Goal: Transaction & Acquisition: Book appointment/travel/reservation

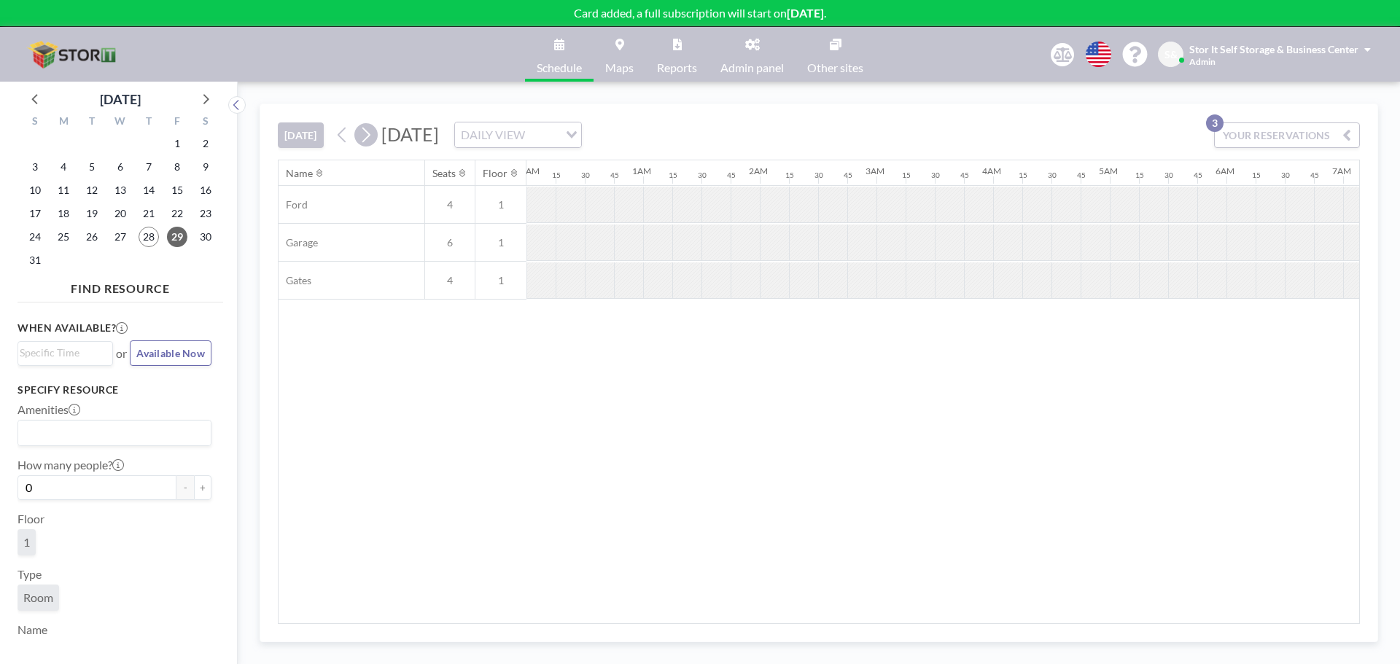
click at [368, 139] on icon at bounding box center [366, 135] width 14 height 22
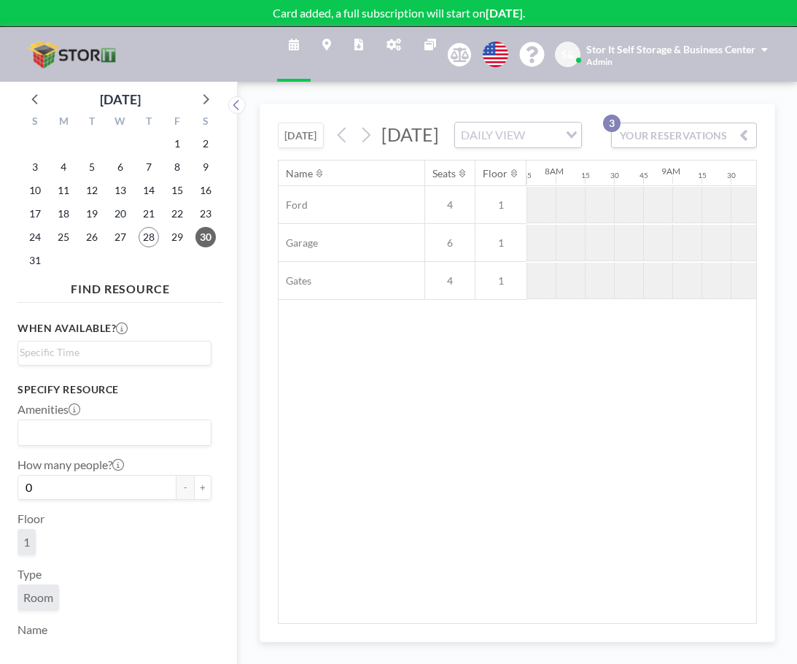
click at [602, 404] on div "Name Seats Floor 12AM 15 30 45 1AM 15 30 45 2AM 15 30 45 3AM 15 30 45 4AM 15 30…" at bounding box center [518, 391] width 478 height 462
click at [200, 95] on icon at bounding box center [204, 98] width 19 height 19
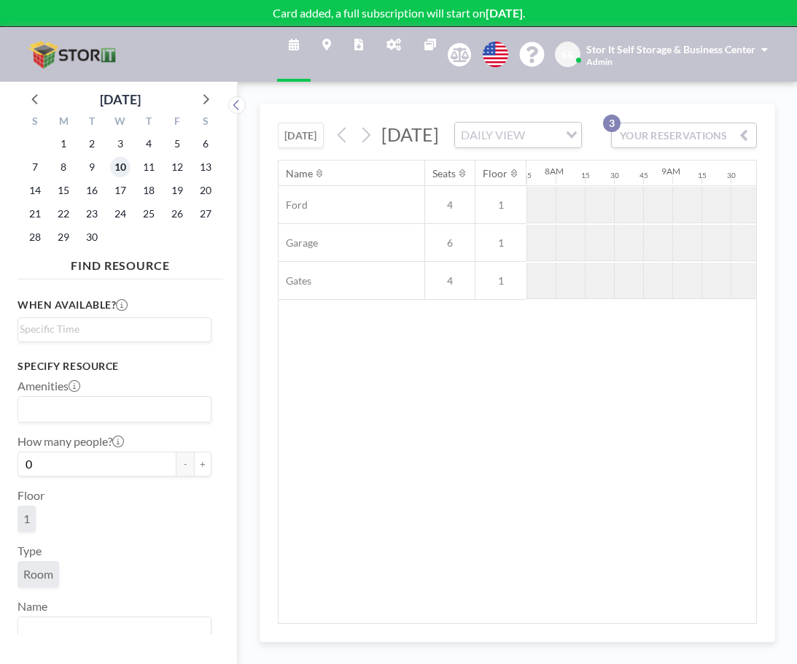
click at [125, 170] on span "10" at bounding box center [120, 167] width 20 height 20
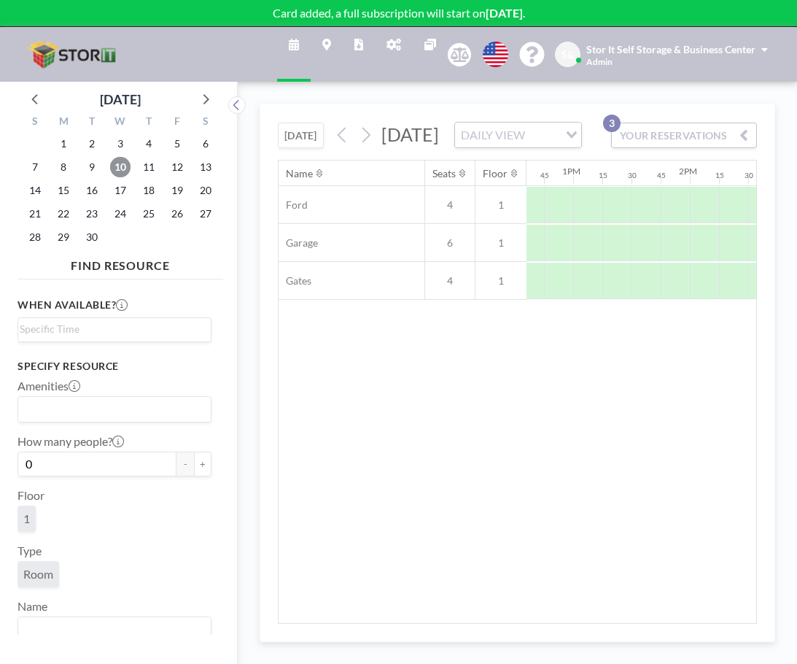
scroll to position [0, 1475]
click at [458, 179] on div at bounding box center [463, 173] width 15 height 12
click at [627, 299] on div at bounding box center [628, 281] width 29 height 36
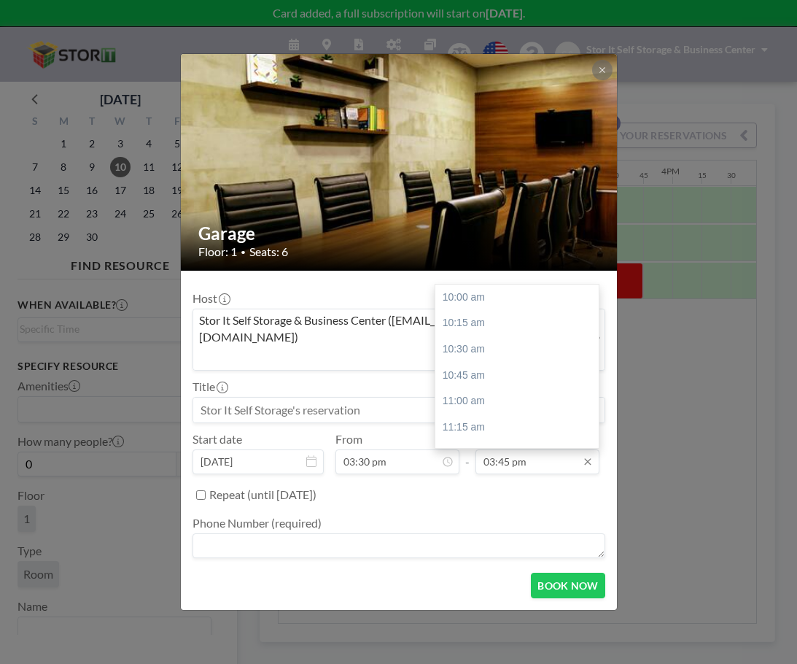
scroll to position [589, 0]
click at [516, 452] on input "03:45 pm" at bounding box center [538, 461] width 124 height 25
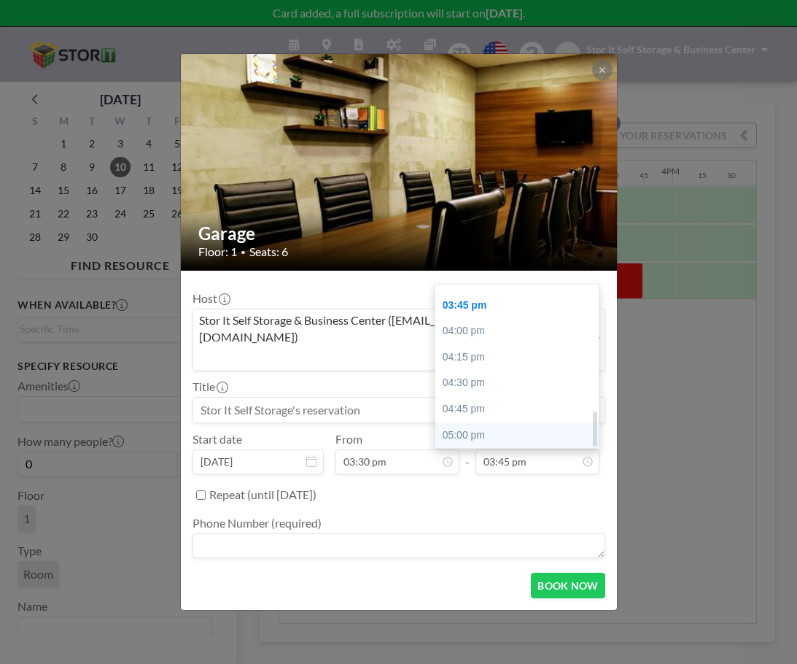
click at [511, 422] on div "05:00 pm" at bounding box center [520, 435] width 171 height 26
type input "05:00 pm"
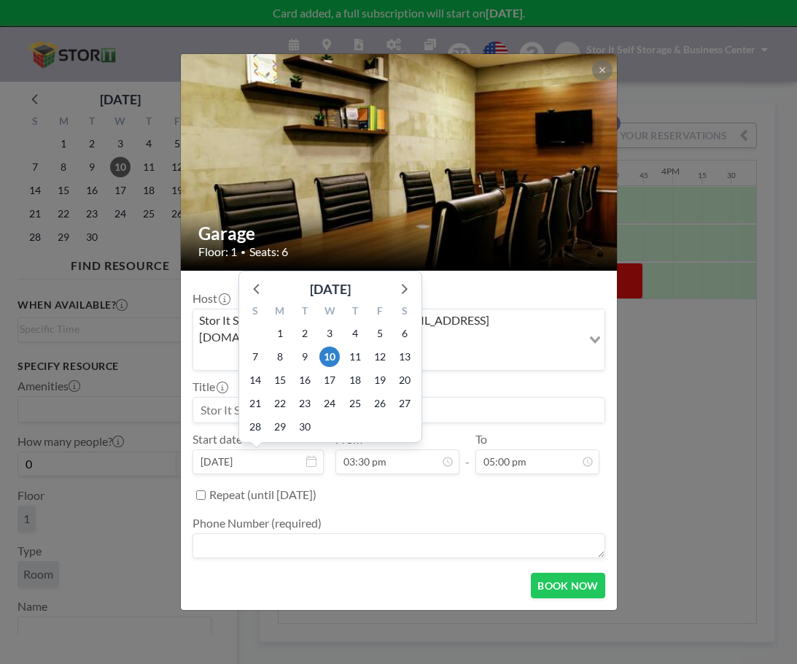
click at [457, 398] on input at bounding box center [398, 410] width 411 height 25
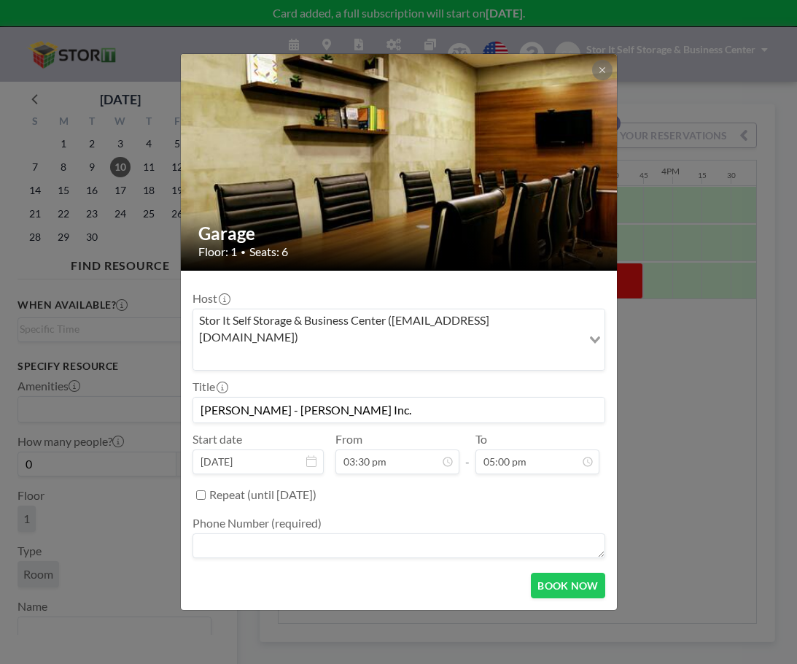
scroll to position [571, 0]
drag, startPoint x: 367, startPoint y: 393, endPoint x: 309, endPoint y: 385, distance: 58.2
click at [309, 398] on input "[PERSON_NAME] - [PERSON_NAME] Inc." at bounding box center [398, 410] width 411 height 25
type input "[PERSON_NAME] - [PERSON_NAME] Marketing"
click at [290, 533] on textarea at bounding box center [399, 545] width 413 height 25
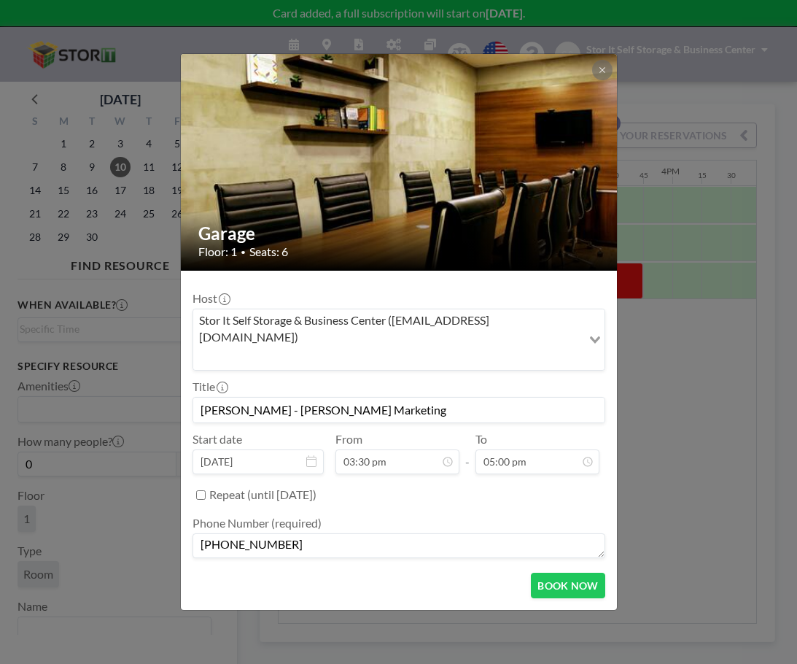
type textarea "[PHONE_NUMBER]"
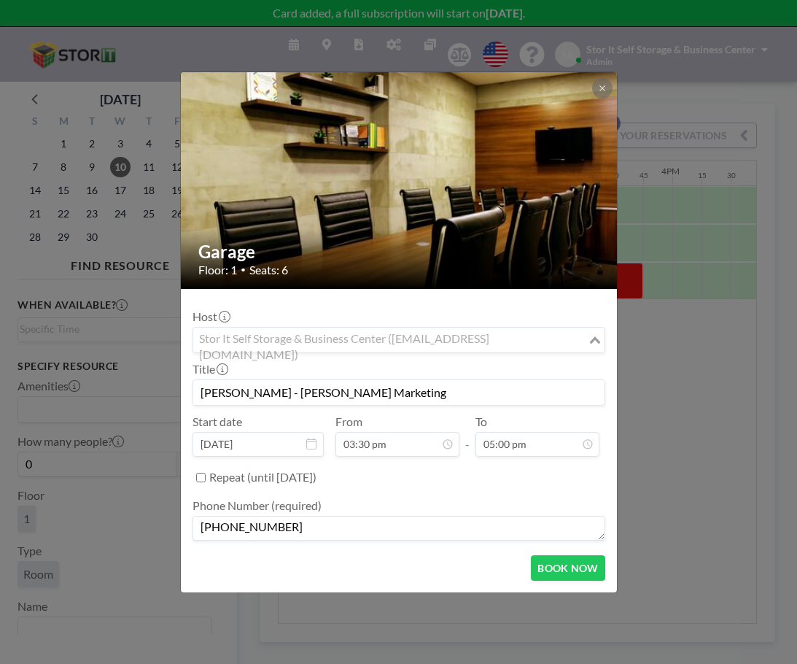
click at [538, 336] on input "Search for option" at bounding box center [391, 339] width 392 height 19
click at [545, 336] on input "Search for option" at bounding box center [391, 339] width 392 height 19
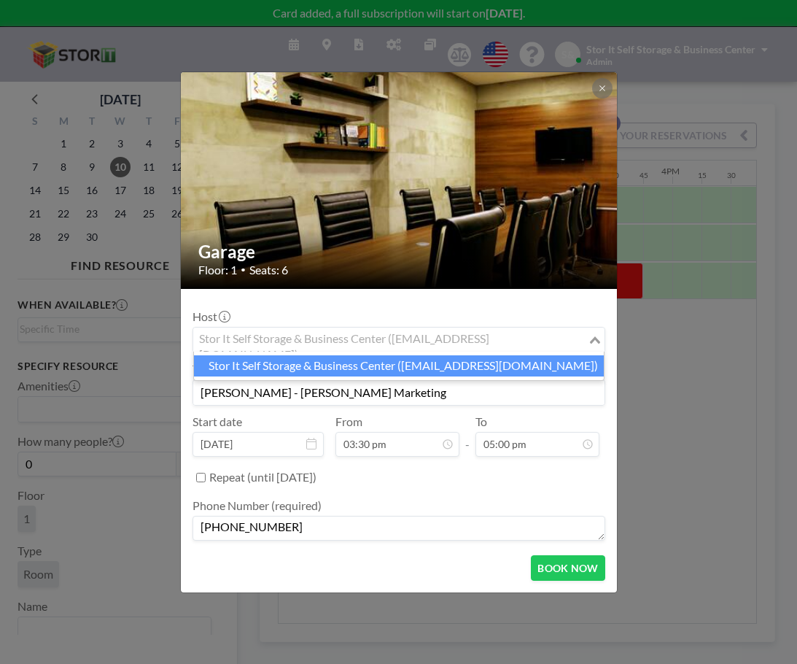
click at [594, 339] on icon "Search for option" at bounding box center [595, 339] width 10 height 7
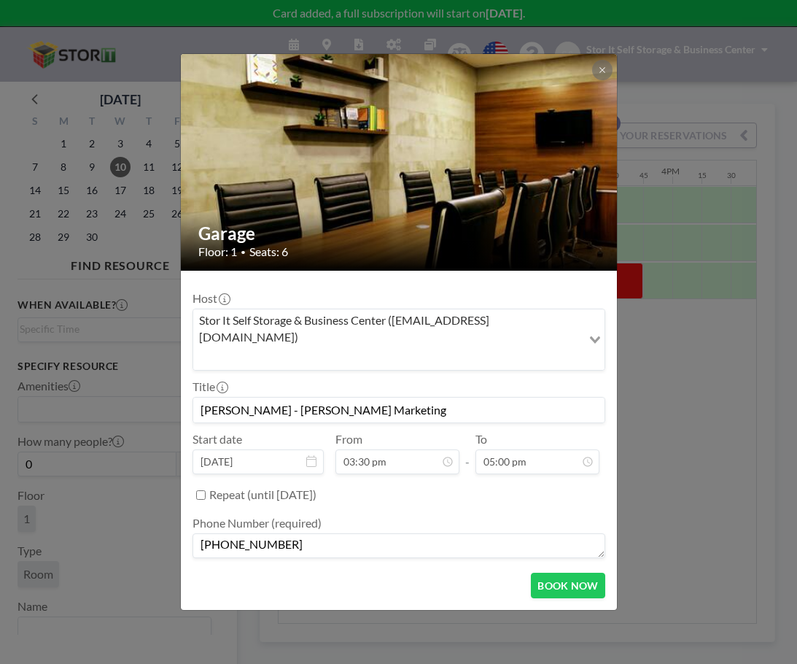
scroll to position [589, 0]
click at [575, 573] on button "BOOK NOW" at bounding box center [568, 586] width 74 height 26
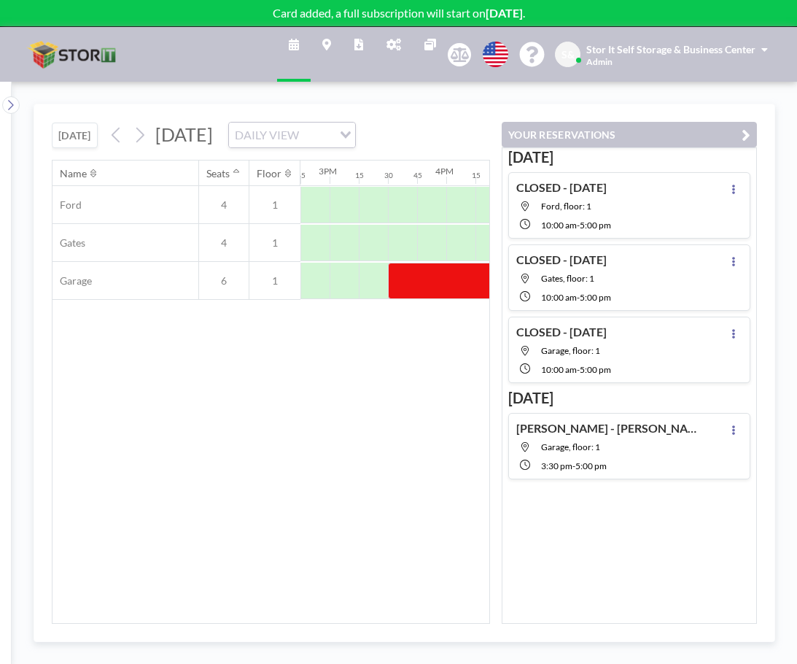
click at [385, 438] on div "Name Seats Floor 12AM 15 30 45 1AM 15 30 45 2AM 15 30 45 3AM 15 30 45 4AM 15 30…" at bounding box center [271, 391] width 437 height 462
click at [743, 136] on icon "button" at bounding box center [746, 135] width 9 height 18
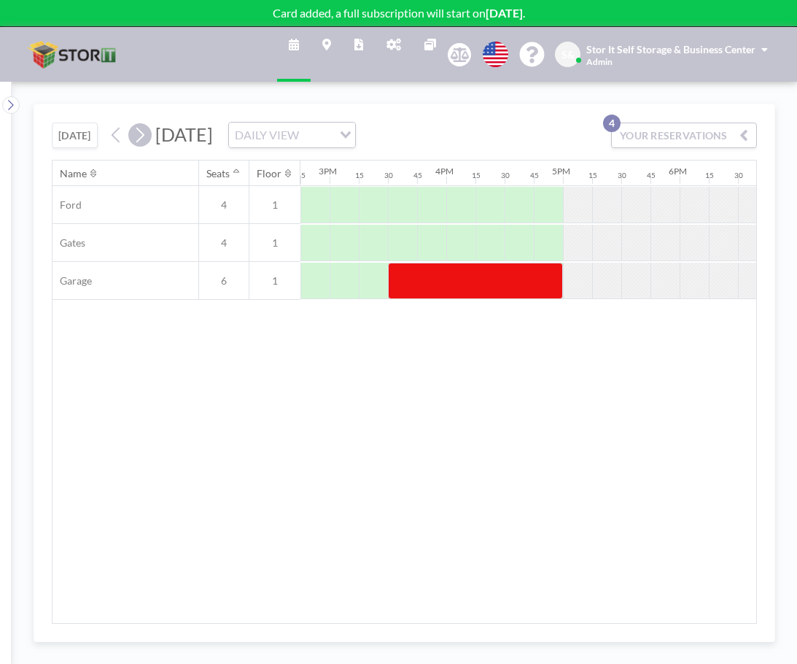
click at [139, 139] on icon at bounding box center [140, 135] width 14 height 22
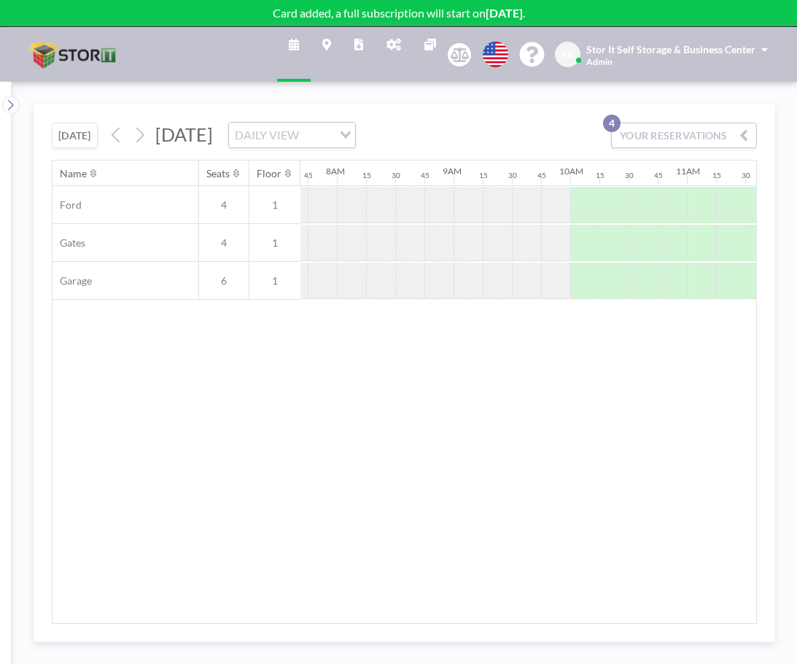
scroll to position [0, 904]
click at [77, 136] on button "[DATE]" at bounding box center [75, 136] width 46 height 26
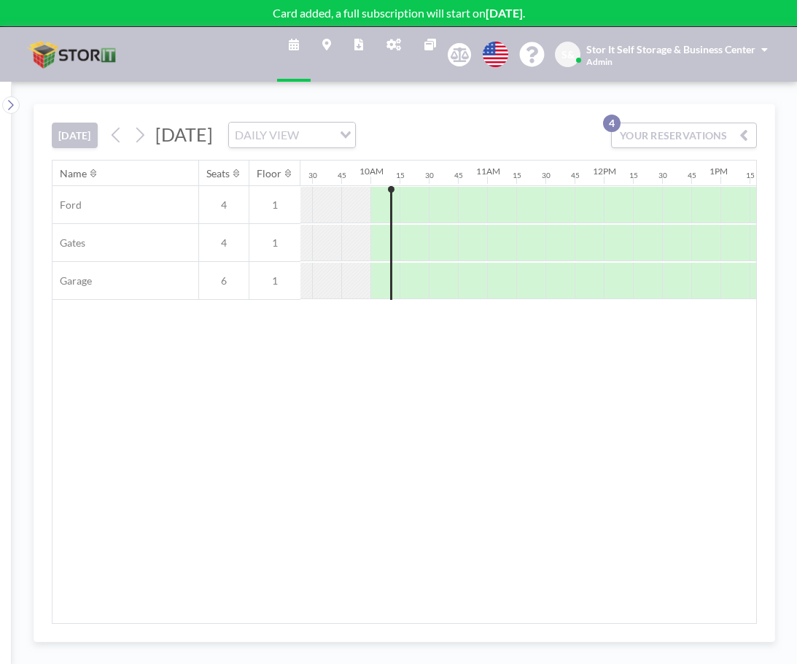
scroll to position [0, 1138]
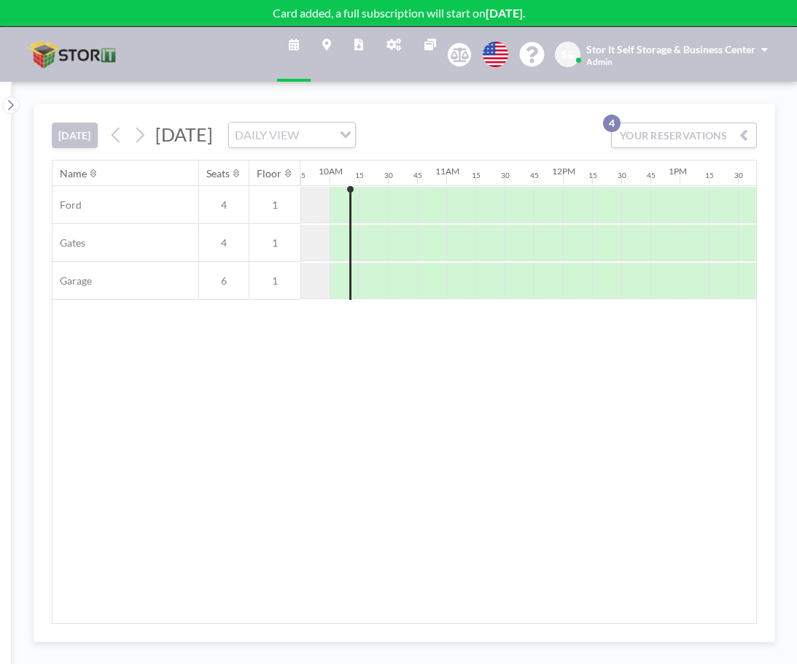
click at [333, 133] on div "DAILY VIEW" at bounding box center [281, 134] width 104 height 22
click at [400, 180] on li "WEEKLY VIEW" at bounding box center [424, 181] width 125 height 21
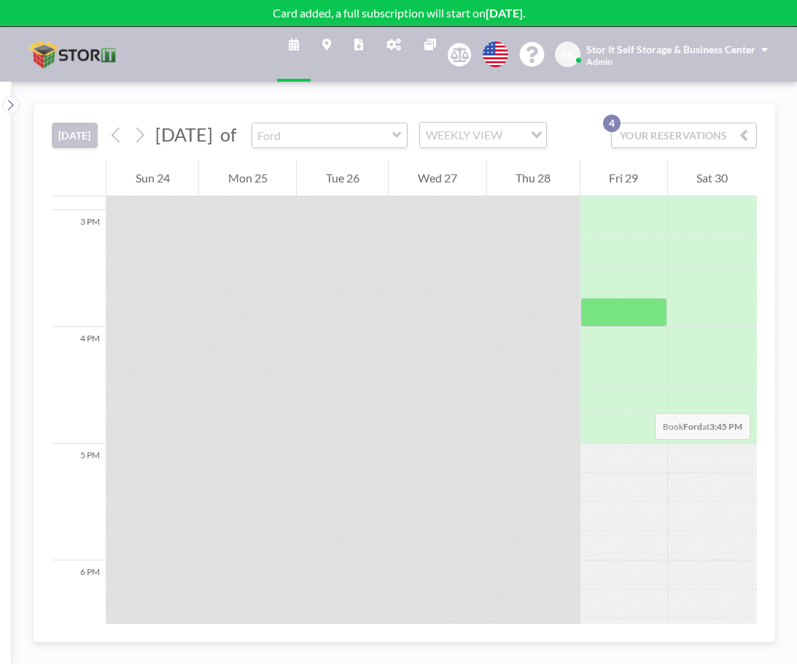
scroll to position [1794, 0]
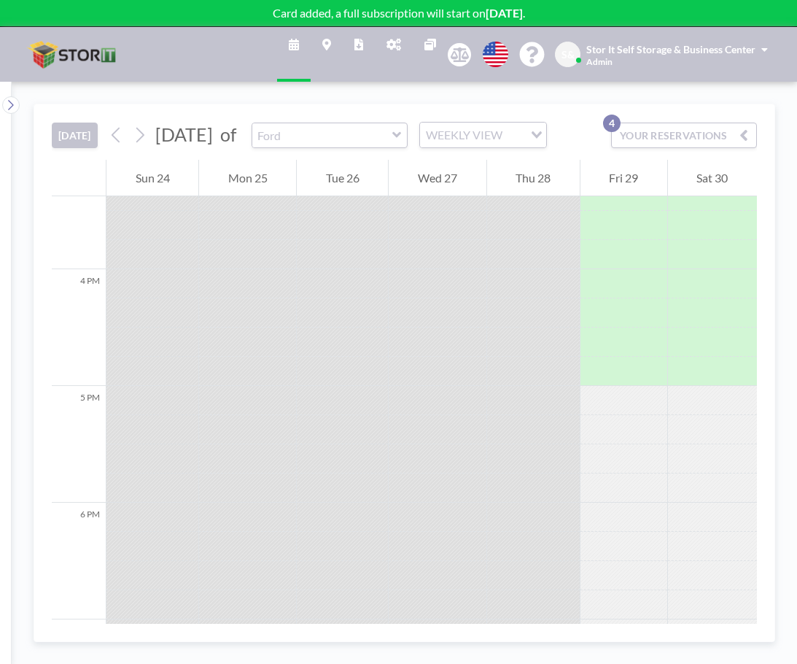
click at [654, 142] on button "YOUR RESERVATIONS 4" at bounding box center [684, 136] width 146 height 26
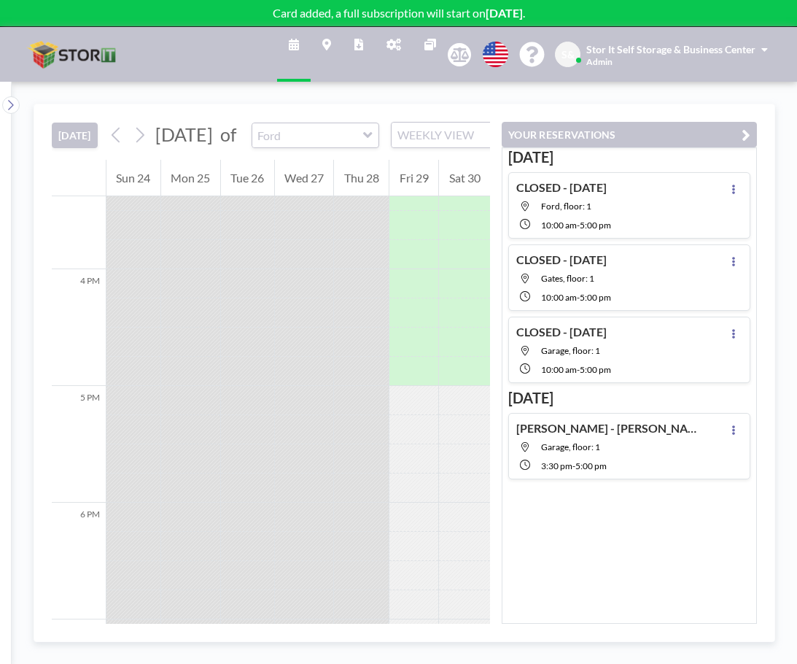
click at [611, 134] on button "YOUR RESERVATIONS" at bounding box center [629, 135] width 255 height 26
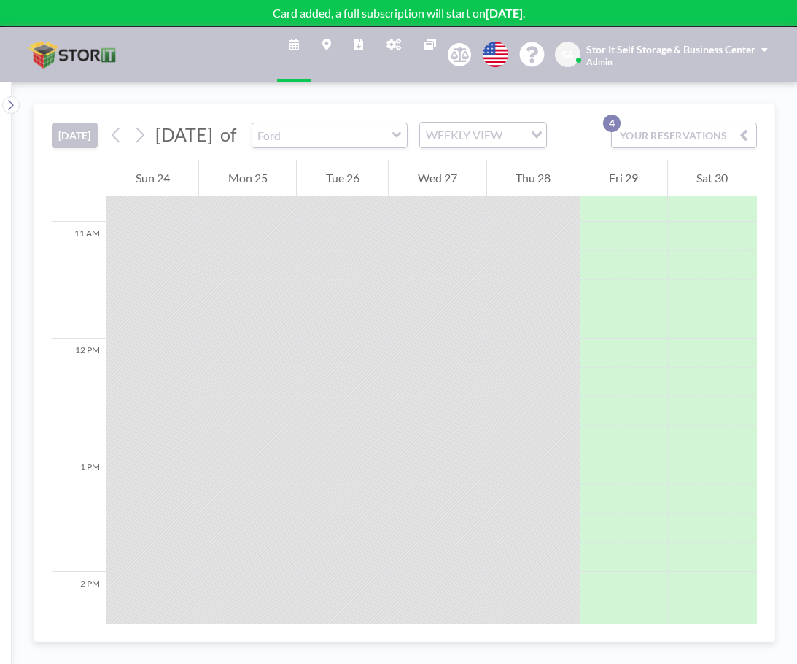
scroll to position [1068, 0]
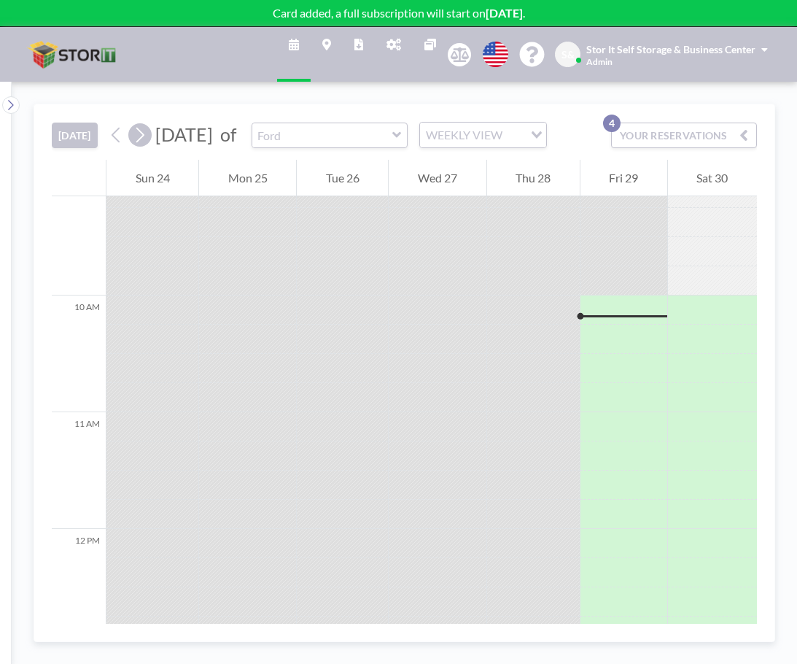
click at [147, 131] on icon at bounding box center [140, 135] width 14 height 22
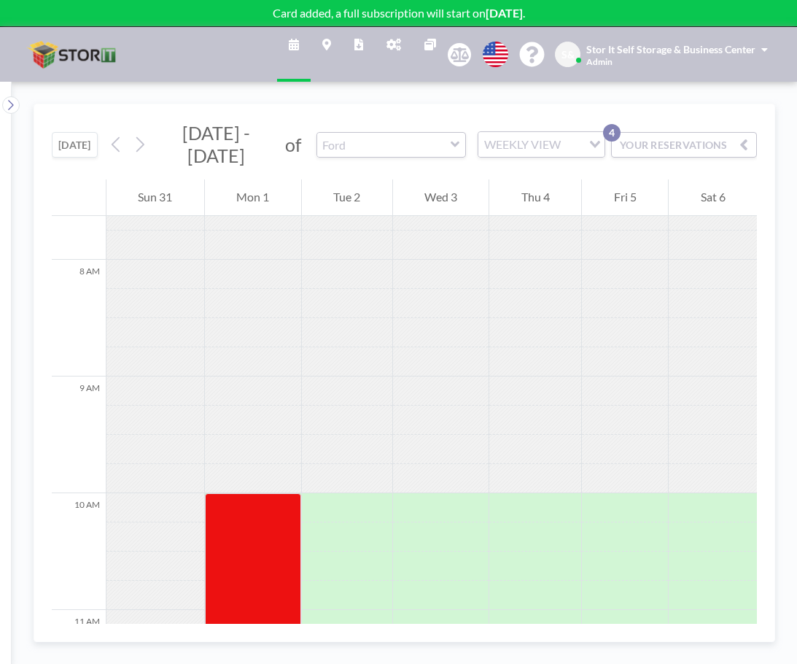
scroll to position [904, 0]
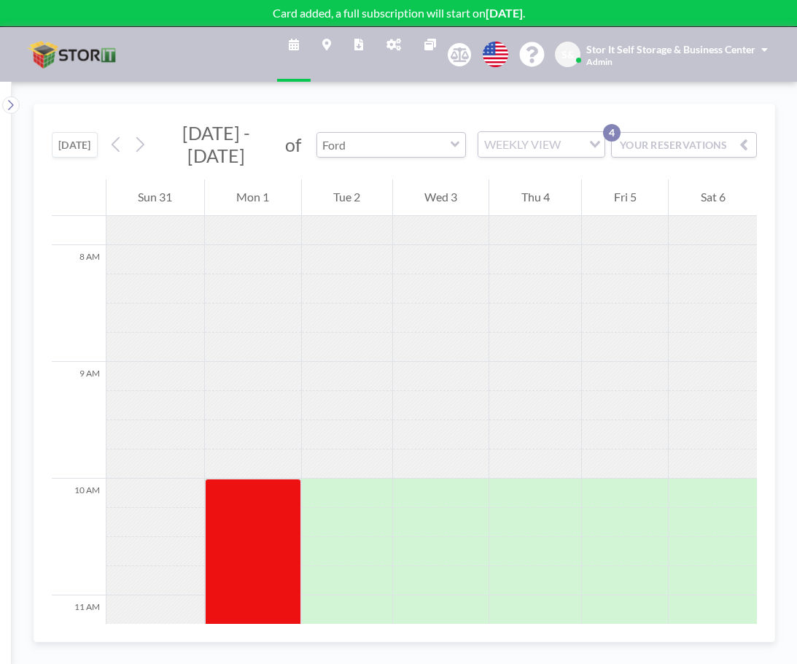
click at [388, 144] on input "text" at bounding box center [383, 145] width 133 height 24
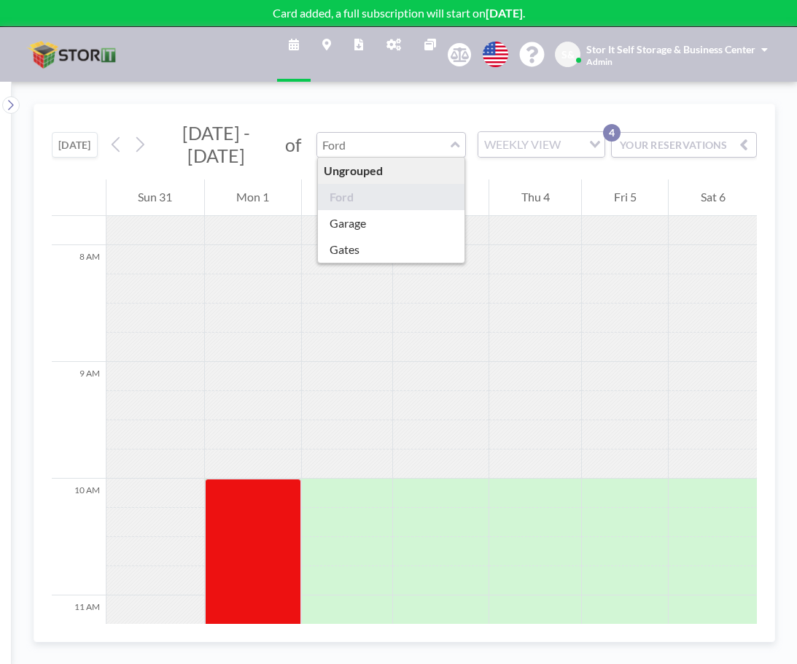
type input "Ford"
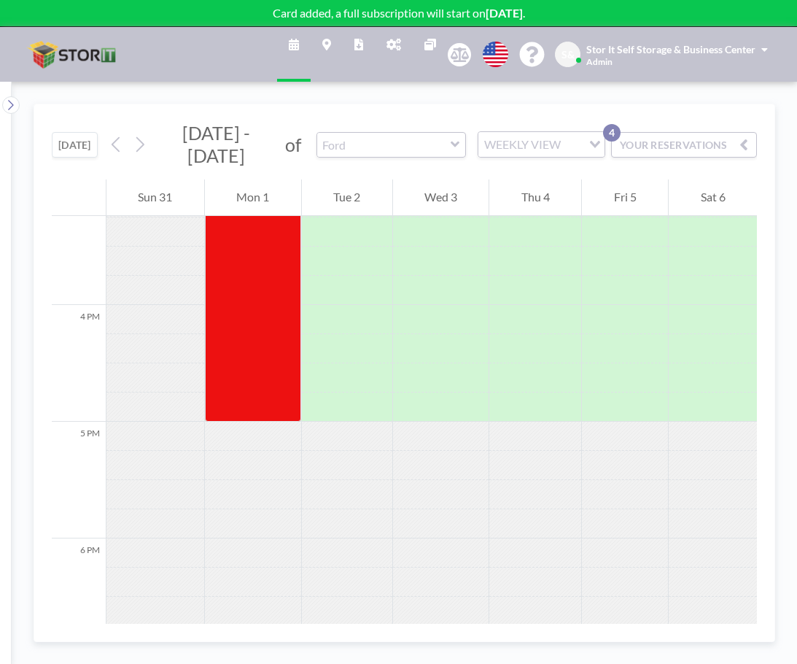
scroll to position [1780, 0]
click at [359, 145] on input "text" at bounding box center [383, 145] width 133 height 24
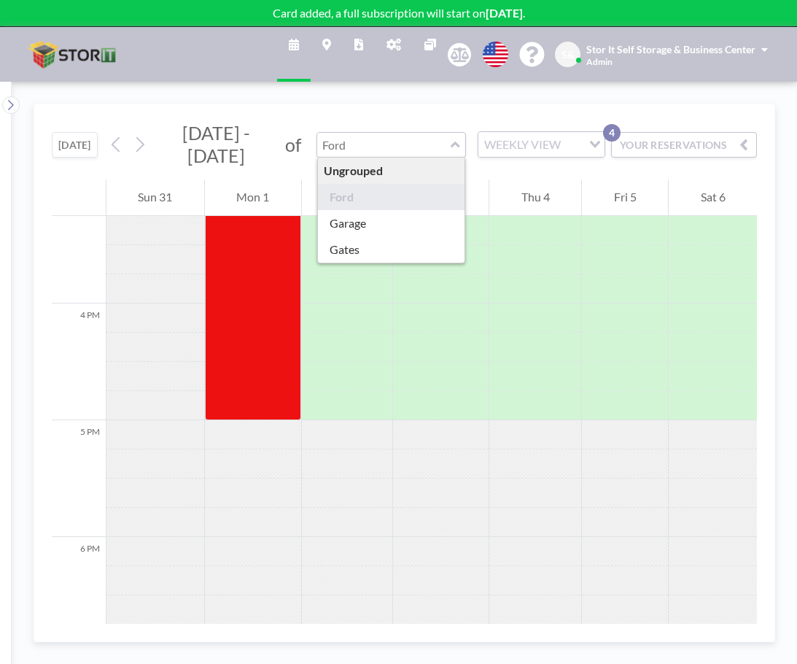
type input "Ford"
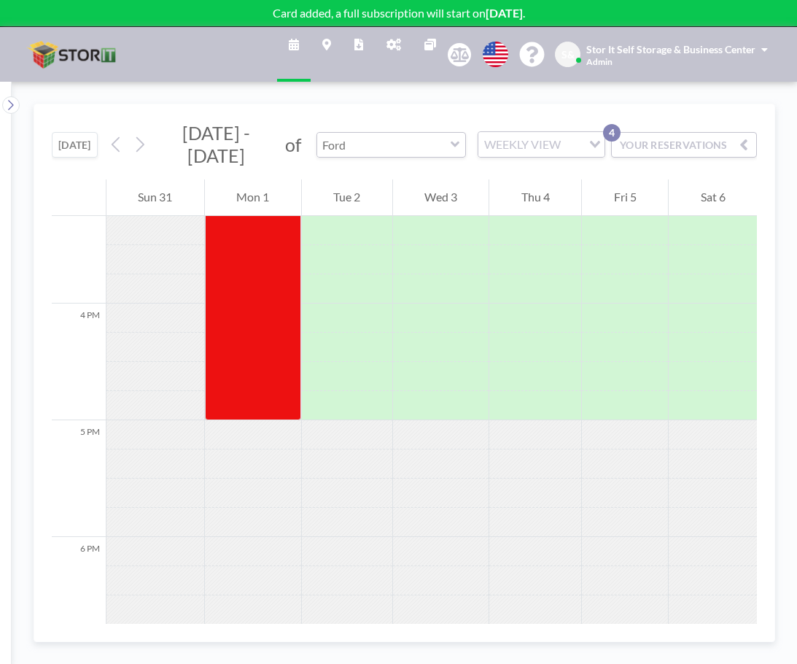
click at [371, 147] on input "text" at bounding box center [383, 145] width 133 height 24
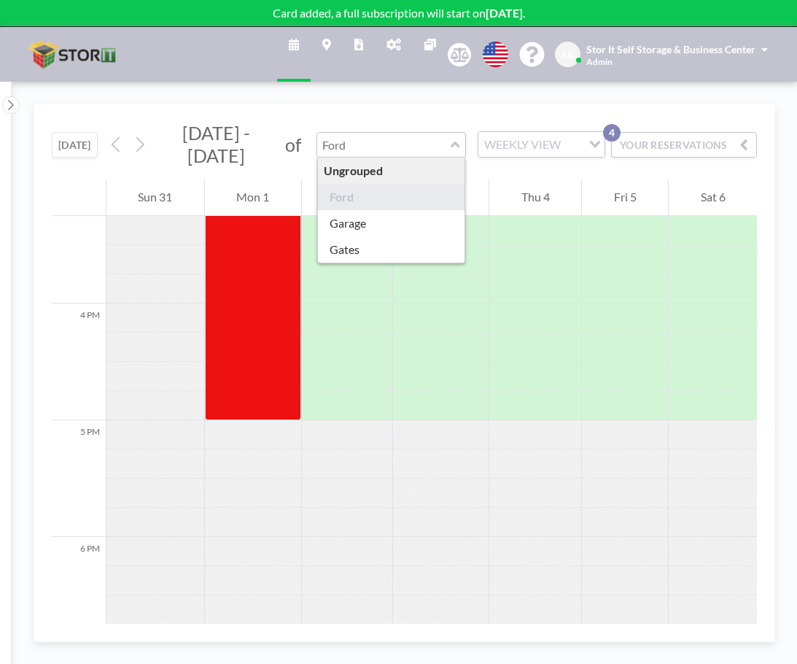
type input "Ford"
click at [379, 147] on input "text" at bounding box center [383, 145] width 133 height 24
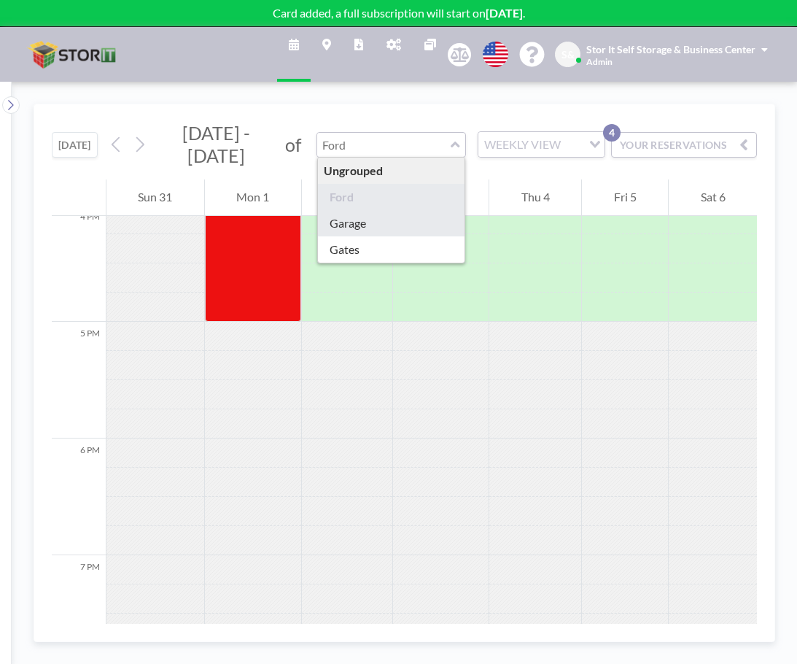
scroll to position [1853, 0]
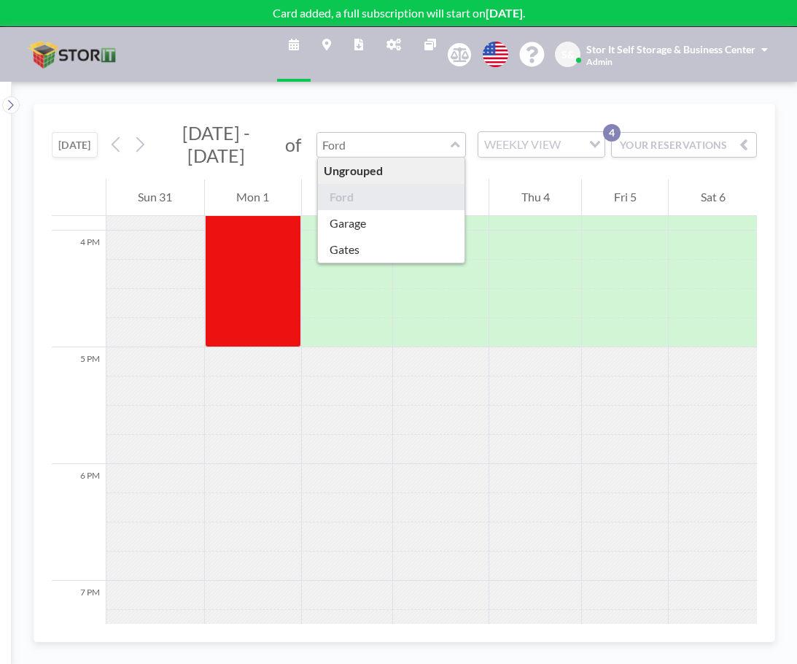
type input "Ford"
click at [389, 124] on div "[DATE] - [DATE] of Ford Ungrouped Ford Garage Gates WEEKLY VIEW Loading..." at bounding box center [355, 145] width 500 height 46
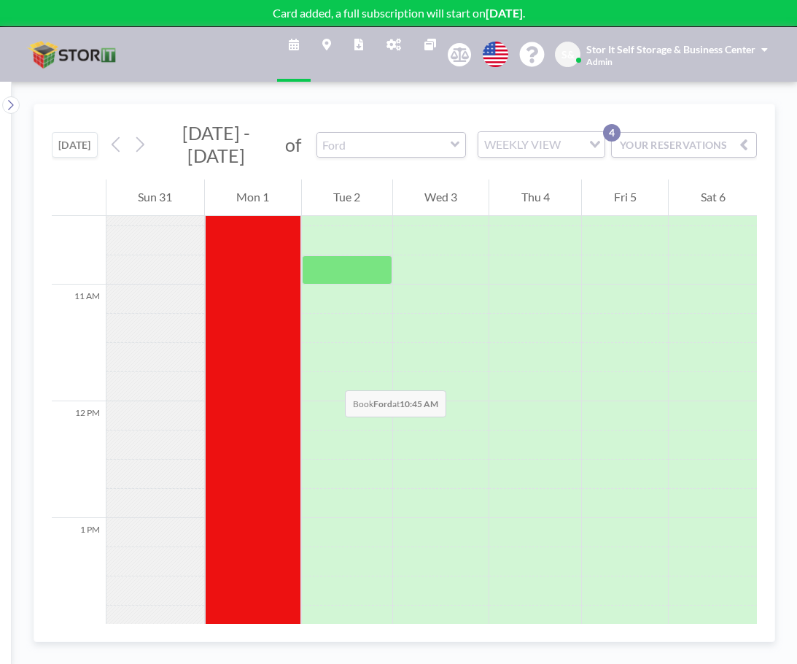
scroll to position [1123, 0]
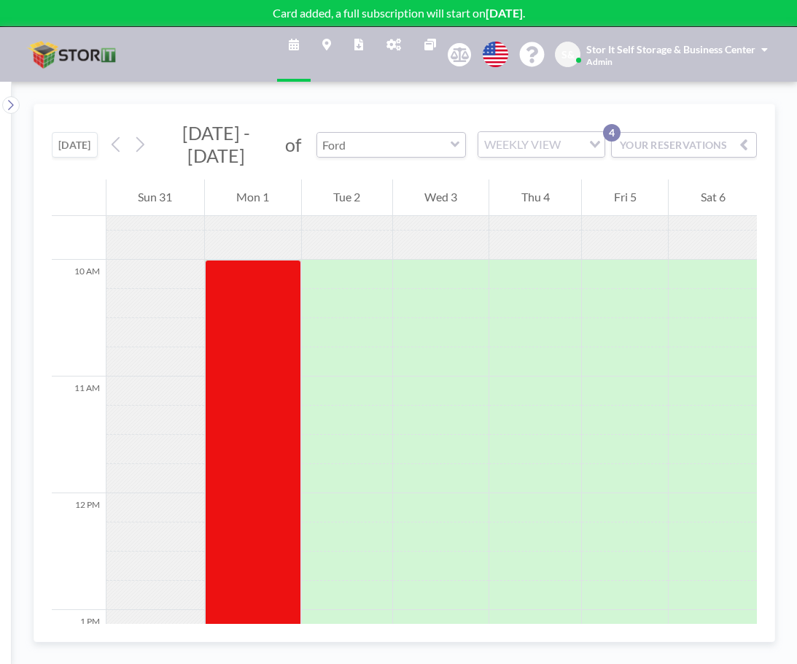
click at [369, 142] on input "text" at bounding box center [383, 145] width 133 height 24
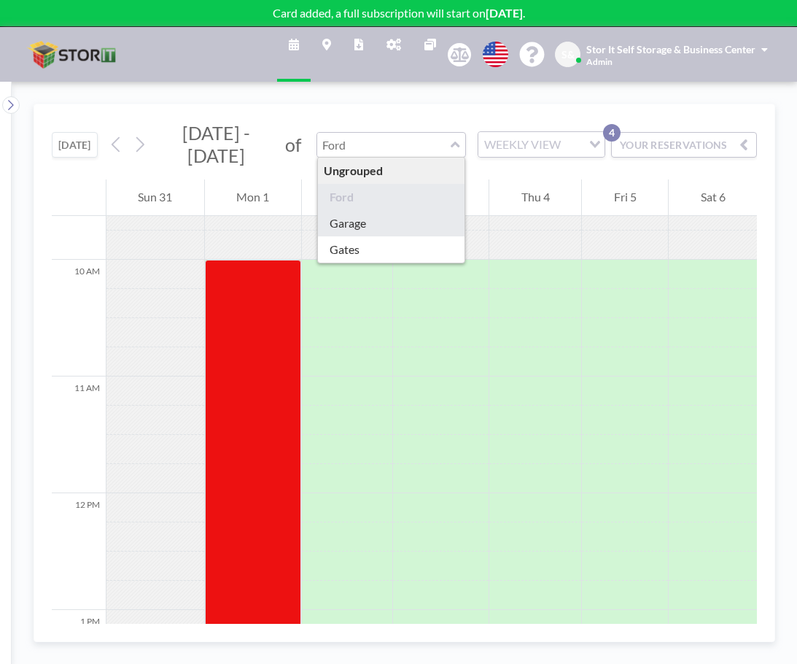
type input "Garage"
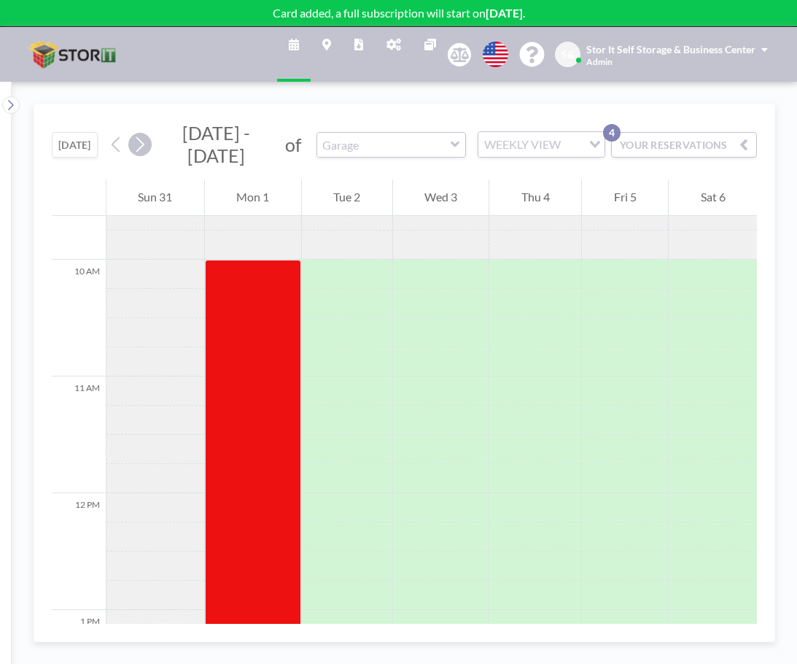
click at [144, 144] on icon at bounding box center [140, 144] width 14 height 22
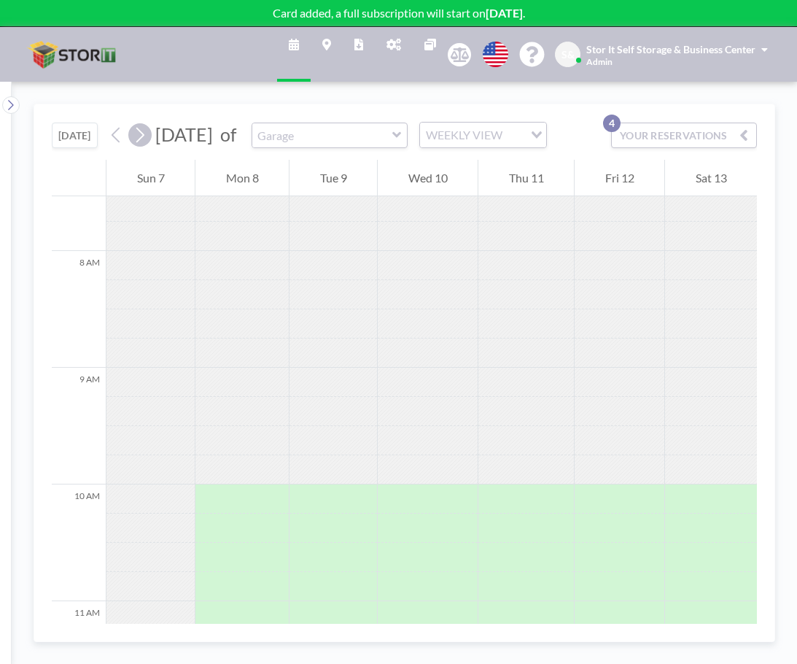
scroll to position [904, 0]
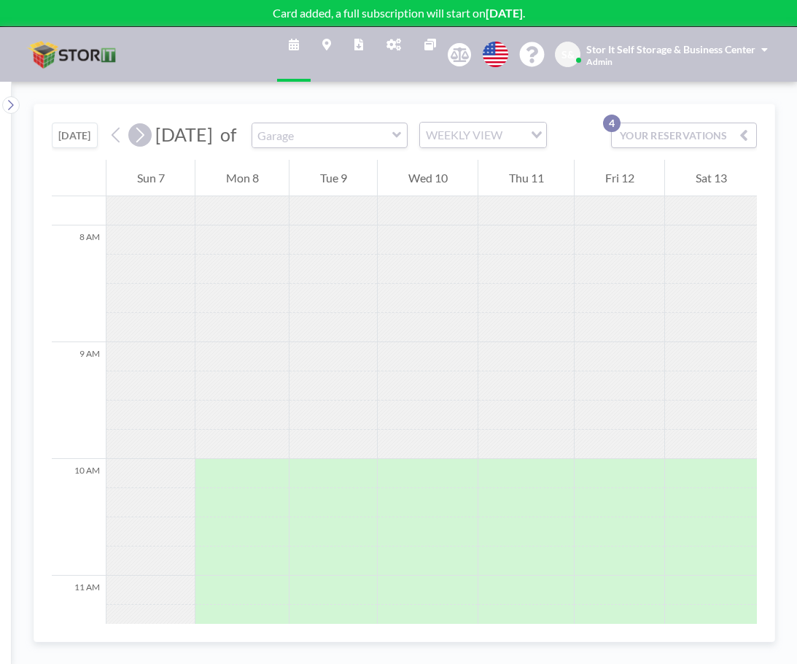
click at [144, 144] on icon at bounding box center [140, 135] width 14 height 22
click at [120, 146] on icon at bounding box center [116, 135] width 14 height 22
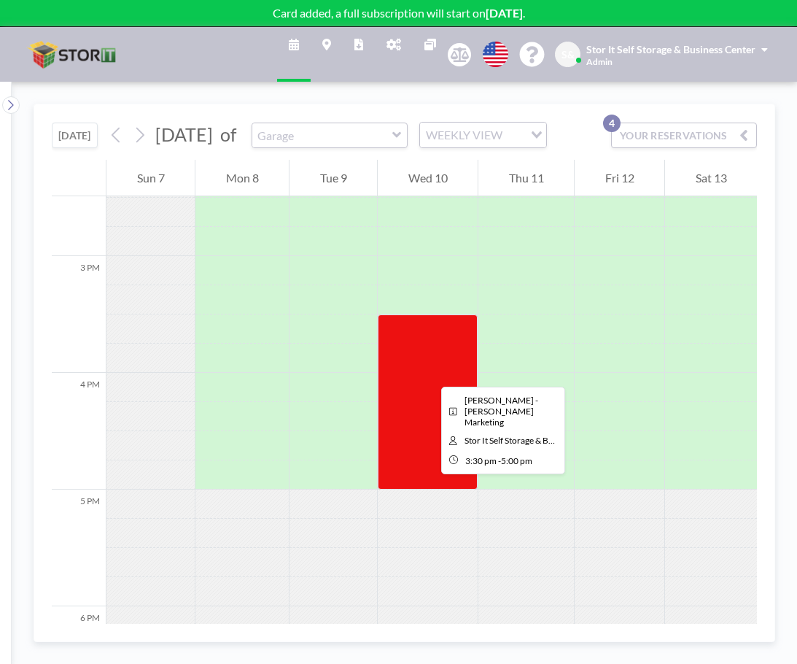
scroll to position [1707, 0]
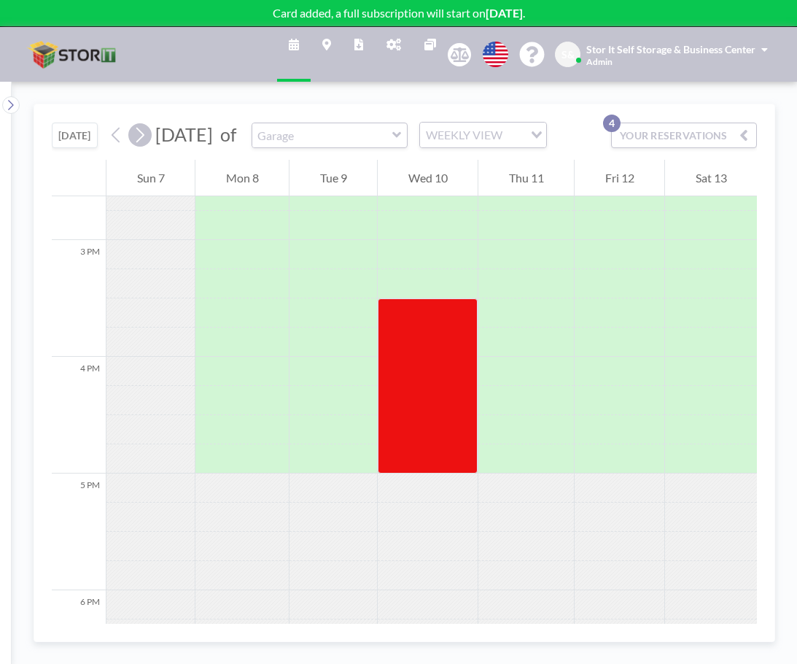
click at [142, 142] on icon at bounding box center [140, 135] width 14 height 22
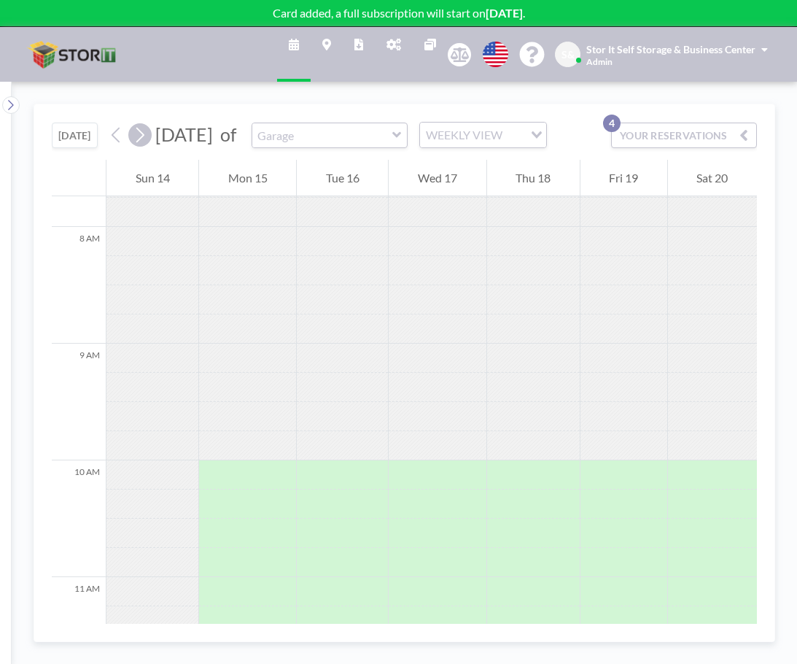
scroll to position [904, 0]
click at [142, 142] on icon at bounding box center [140, 135] width 14 height 22
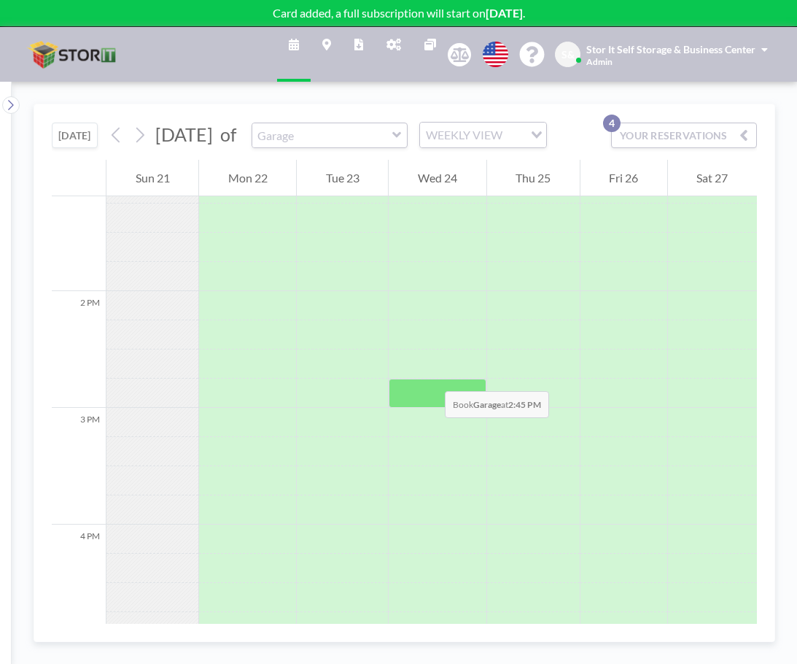
scroll to position [1561, 0]
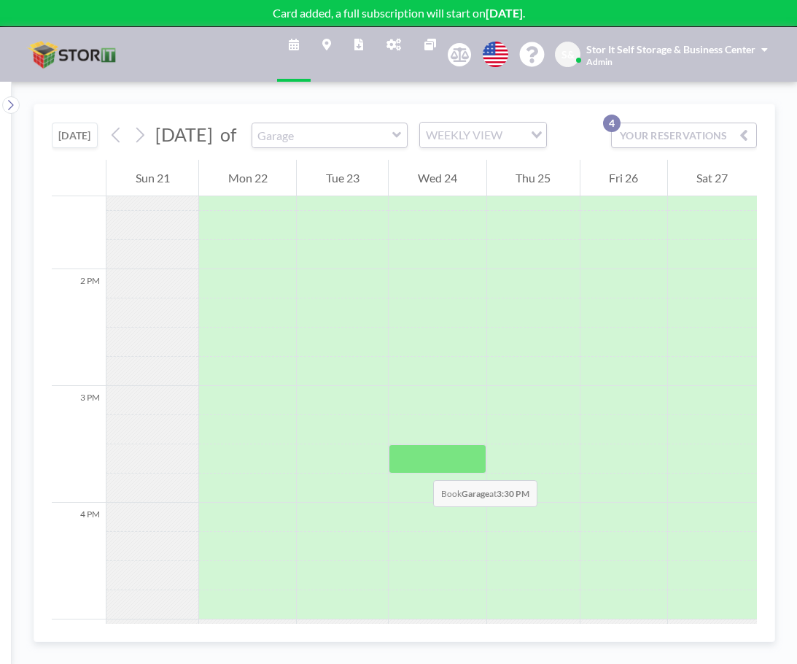
click at [419, 465] on div at bounding box center [437, 458] width 97 height 29
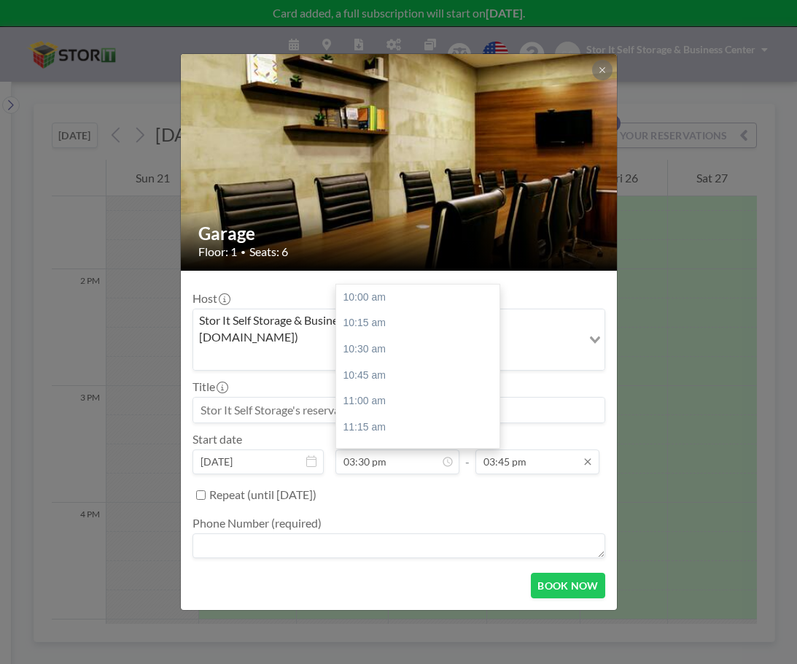
scroll to position [571, 0]
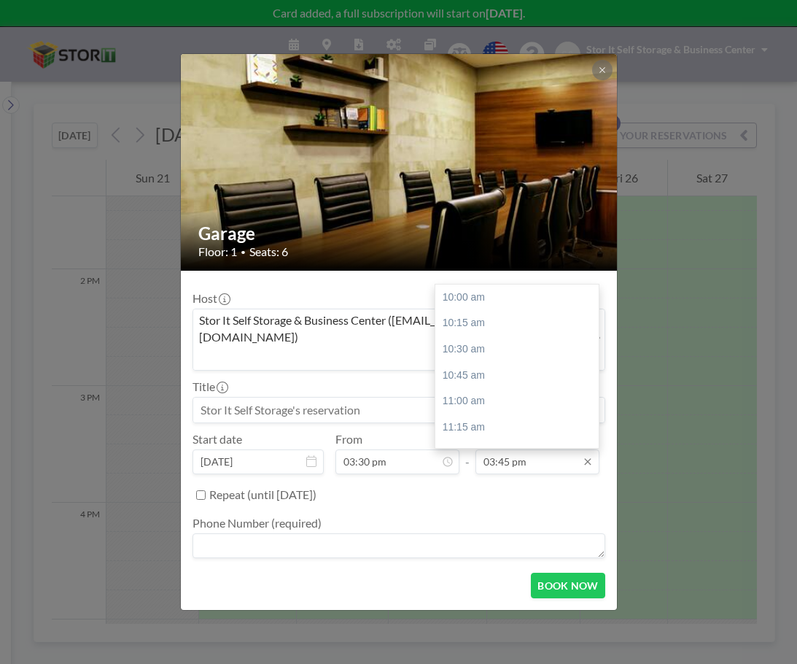
click at [500, 449] on input "03:45 pm" at bounding box center [538, 461] width 124 height 25
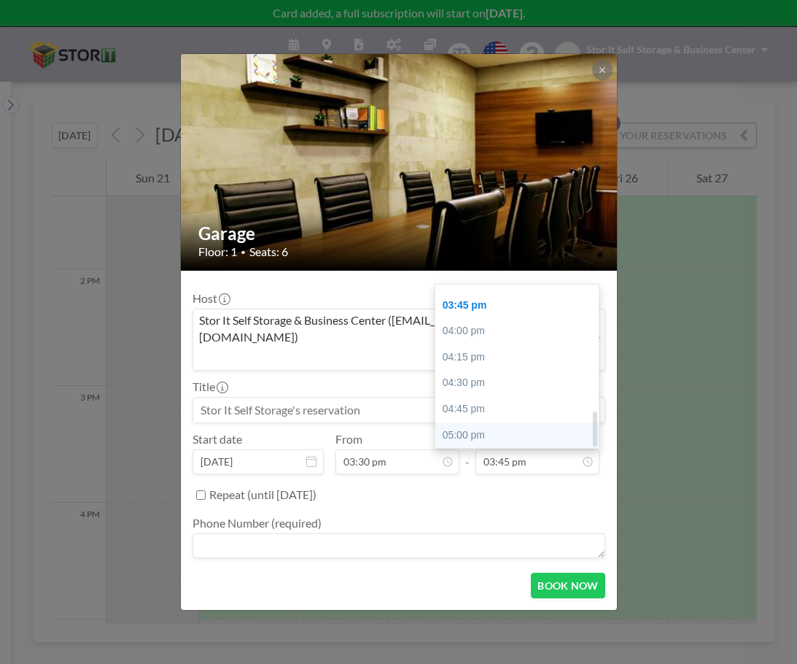
click at [500, 422] on div "05:00 pm" at bounding box center [520, 435] width 171 height 26
type input "05:00 pm"
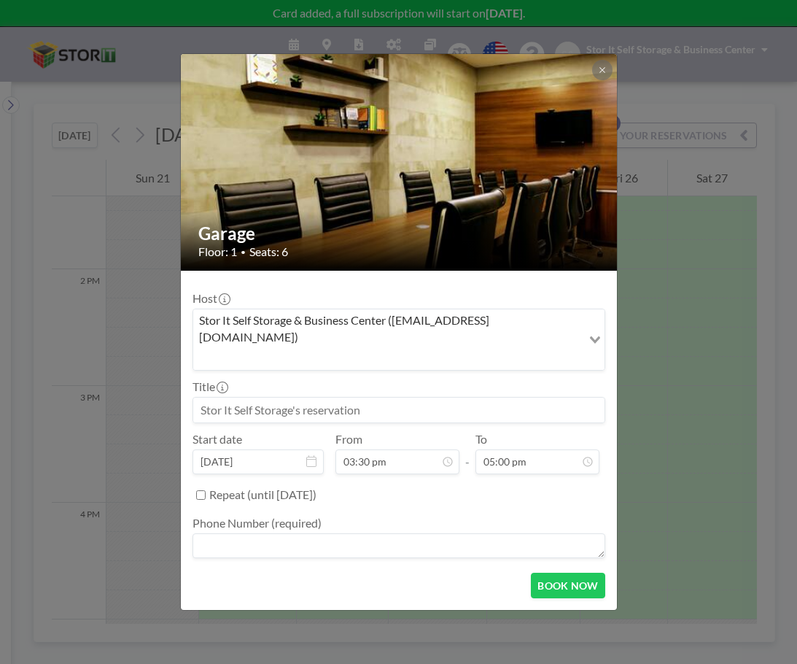
click at [338, 533] on textarea at bounding box center [399, 545] width 413 height 25
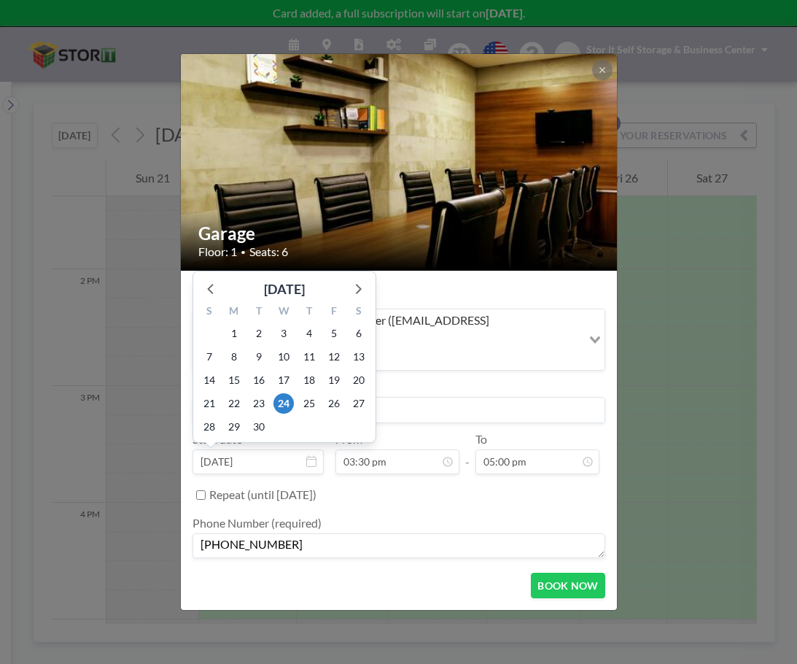
type textarea "[PHONE_NUMBER]"
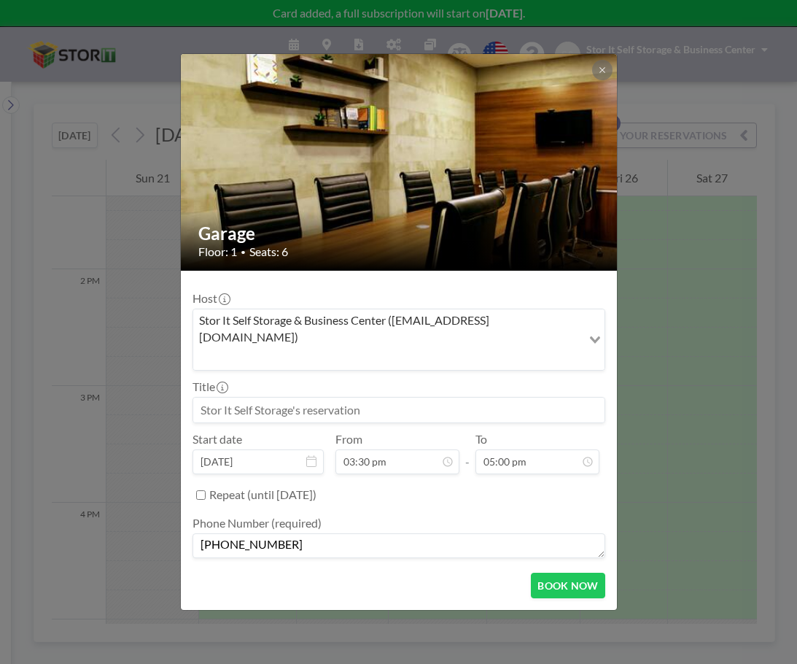
click at [474, 399] on input at bounding box center [398, 410] width 411 height 25
drag, startPoint x: 478, startPoint y: 398, endPoint x: 440, endPoint y: 398, distance: 37.9
click at [444, 398] on input at bounding box center [398, 410] width 411 height 25
drag, startPoint x: 419, startPoint y: 392, endPoint x: -23, endPoint y: 392, distance: 441.3
click at [0, 392] on html "Card added, a full subscription will start on [DATE] . Schedule Maps Reports Ad…" at bounding box center [398, 332] width 797 height 664
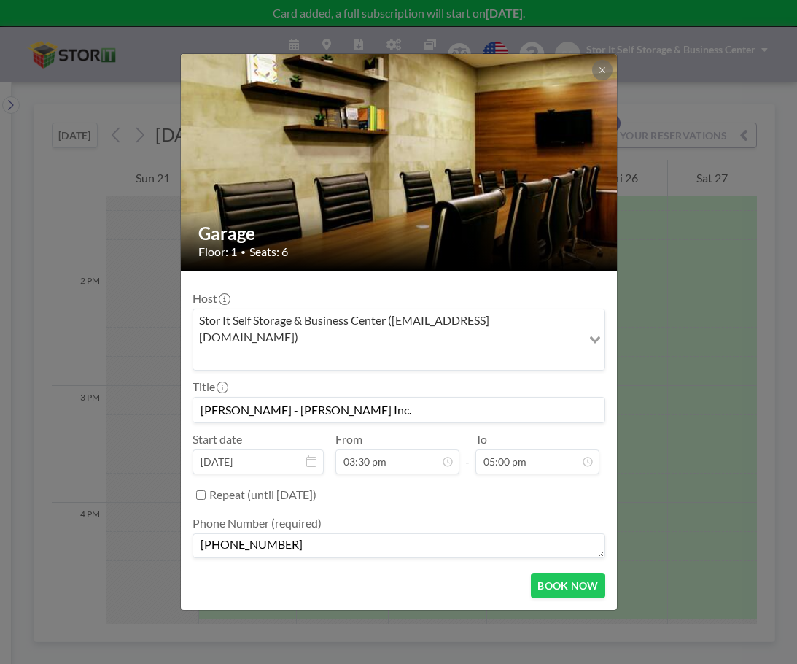
scroll to position [571, 0]
click at [441, 398] on input "[PERSON_NAME] - [PERSON_NAME] Inc." at bounding box center [398, 410] width 411 height 25
type input "[PERSON_NAME] - [PERSON_NAME] Inc."
click at [407, 573] on div "BOOK NOW" at bounding box center [399, 586] width 413 height 26
click at [460, 486] on div "Repeat (until [DATE])" at bounding box center [407, 495] width 396 height 24
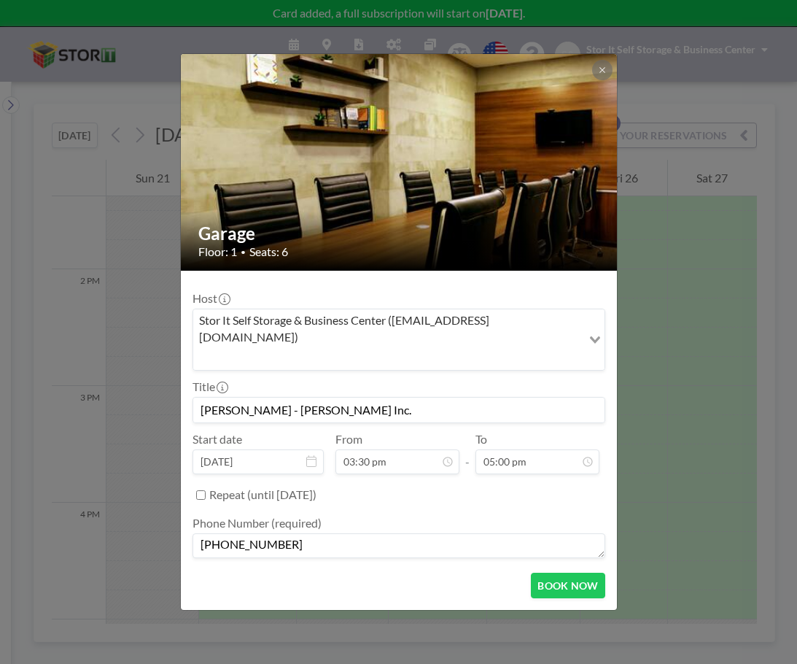
click at [270, 398] on input "[PERSON_NAME] - [PERSON_NAME] Inc." at bounding box center [398, 410] width 411 height 25
click at [400, 573] on div "BOOK NOW" at bounding box center [399, 586] width 413 height 26
click at [349, 538] on textarea "[PHONE_NUMBER]" at bounding box center [399, 545] width 413 height 25
click at [411, 398] on input "[PERSON_NAME] - [PERSON_NAME] Inc." at bounding box center [398, 410] width 411 height 25
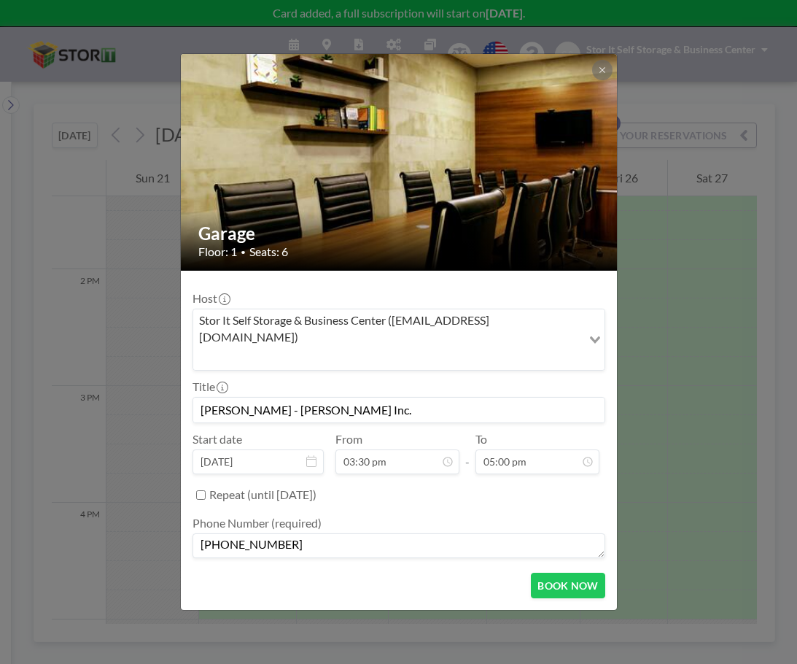
drag, startPoint x: 429, startPoint y: 380, endPoint x: 0, endPoint y: 374, distance: 428.9
click at [4, 374] on div "Garage Floor: 1 • Seats: 6 Host Stor It Self Storage & Business Center ([EMAIL_…" at bounding box center [398, 332] width 797 height 664
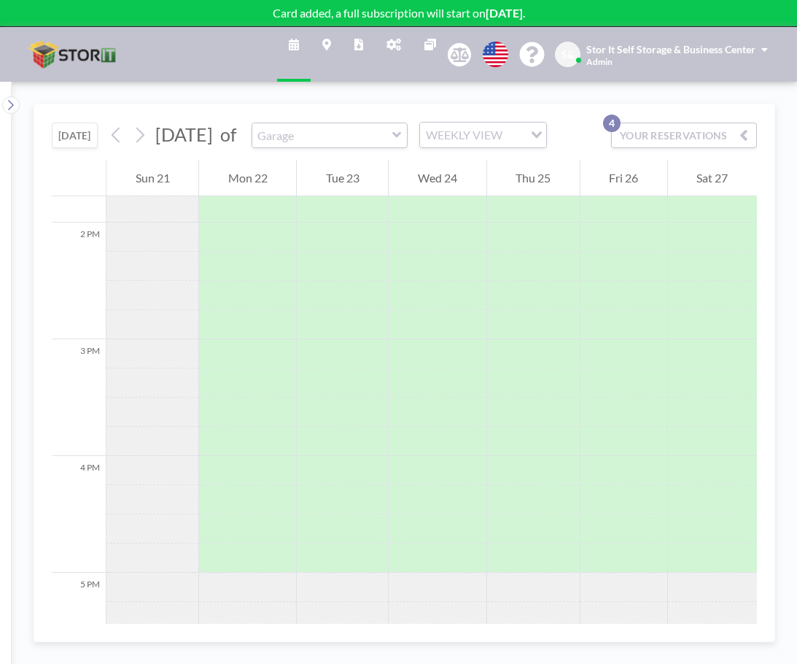
scroll to position [1488, 0]
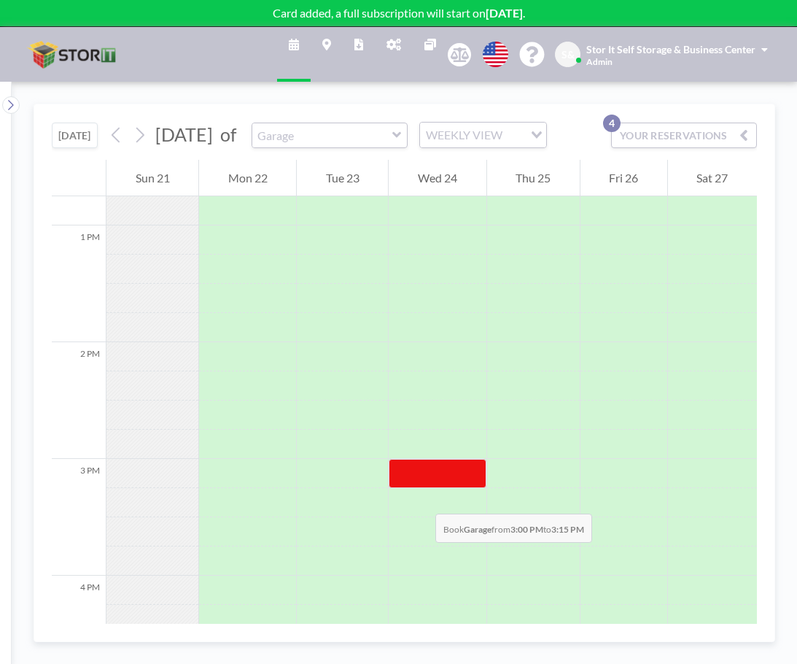
click at [421, 488] on div at bounding box center [437, 473] width 97 height 29
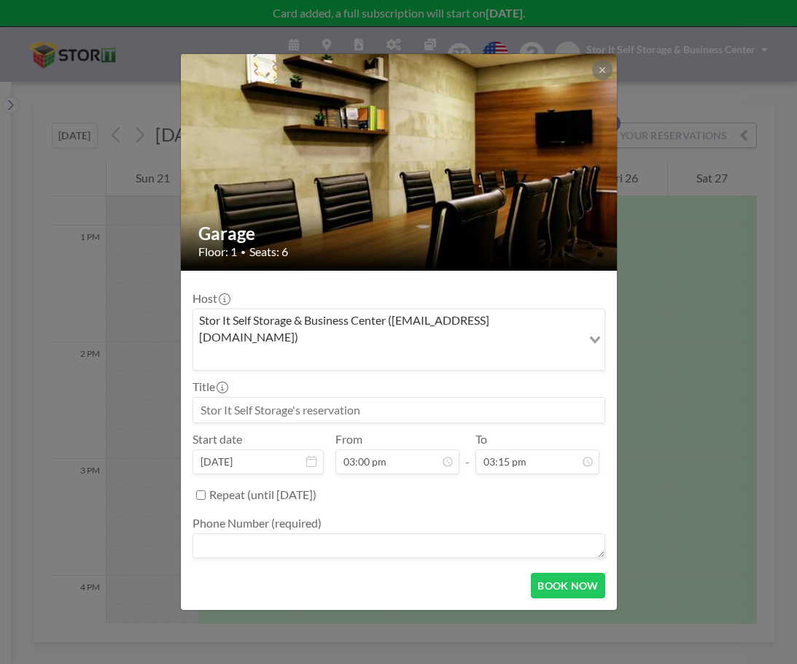
click at [384, 460] on div "Host Stor It Self Storage & Business Center ([EMAIL_ADDRESS][DOMAIN_NAME]) Load…" at bounding box center [399, 421] width 413 height 279
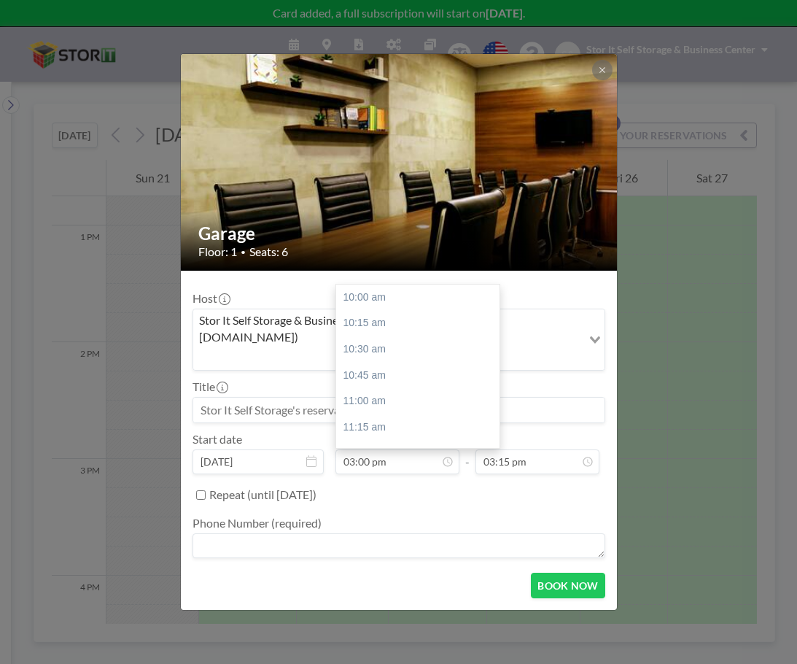
scroll to position [519, 0]
click at [390, 432] on div "From 03:00 pm 10:00 am 10:15 am 10:30 am 10:45 am 11:00 am 11:15 am 11:30 am 11…" at bounding box center [398, 453] width 124 height 42
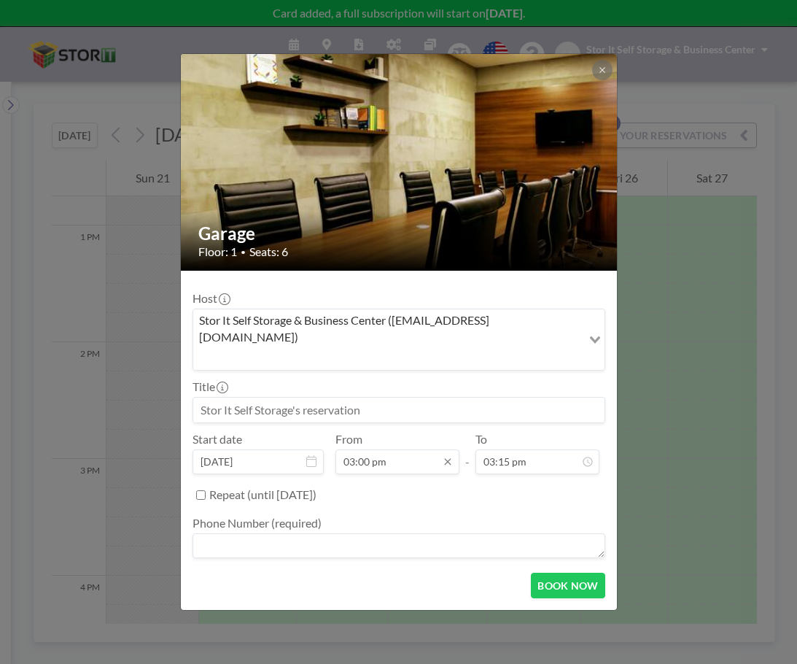
click at [390, 449] on input "03:00 pm" at bounding box center [398, 461] width 124 height 25
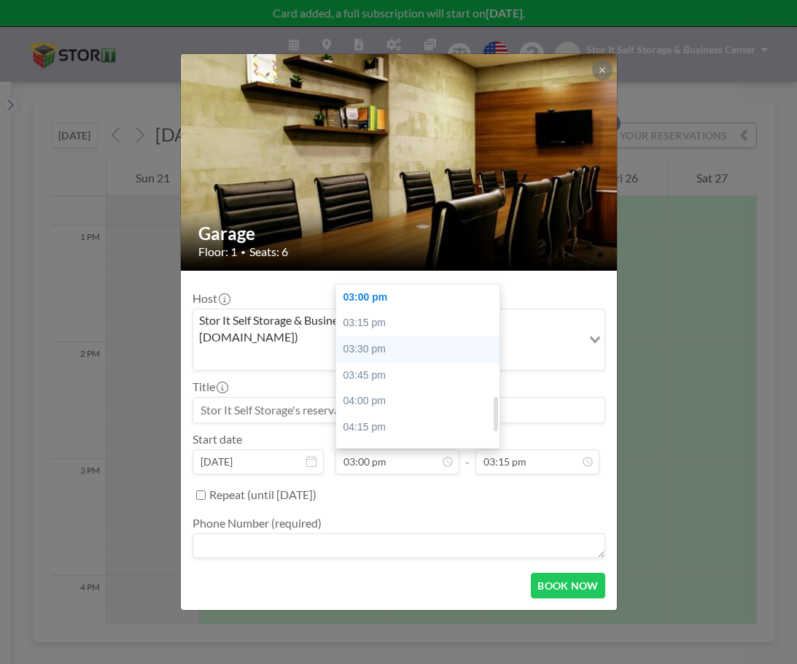
click at [384, 336] on div "03:30 pm" at bounding box center [421, 349] width 171 height 26
type input "03:30 pm"
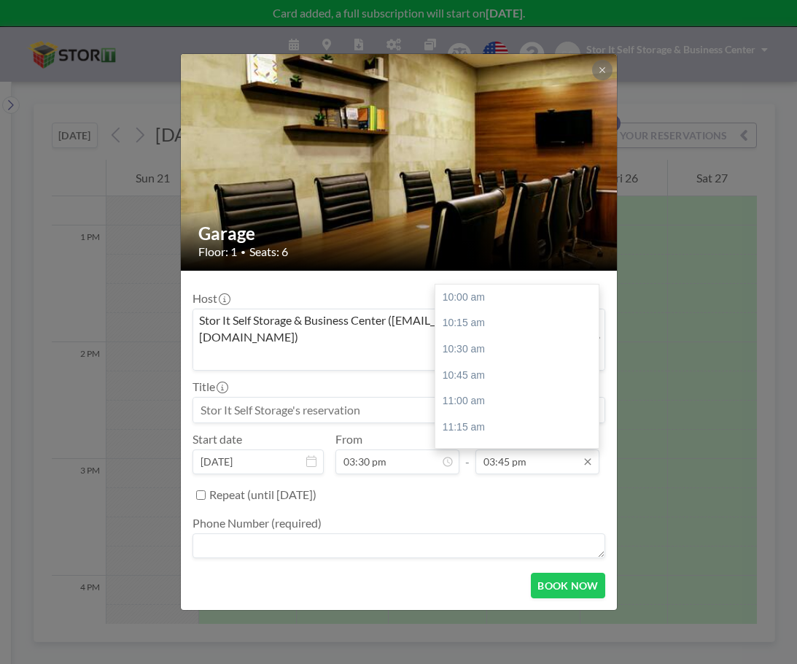
click at [525, 449] on input "03:45 pm" at bounding box center [538, 461] width 124 height 25
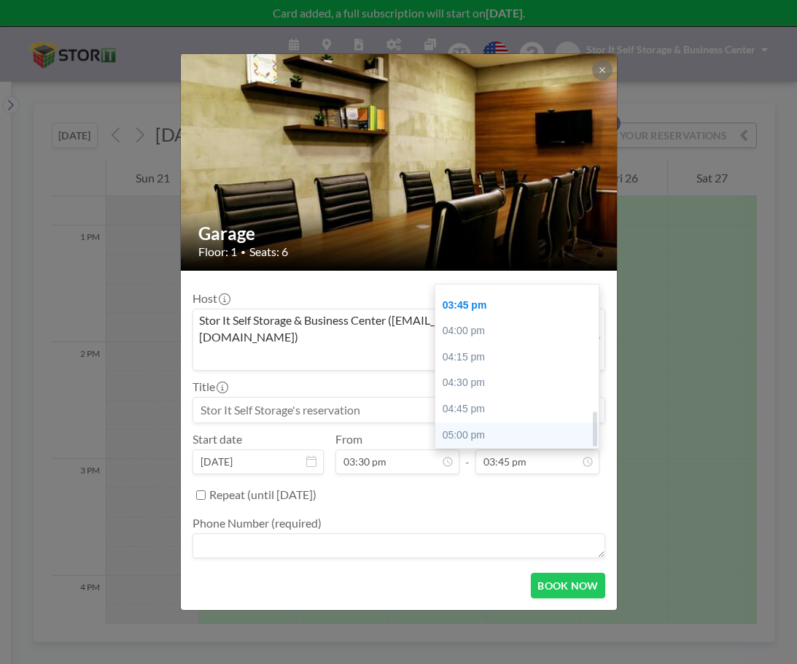
click at [498, 422] on div "05:00 pm" at bounding box center [520, 435] width 171 height 26
type input "05:00 pm"
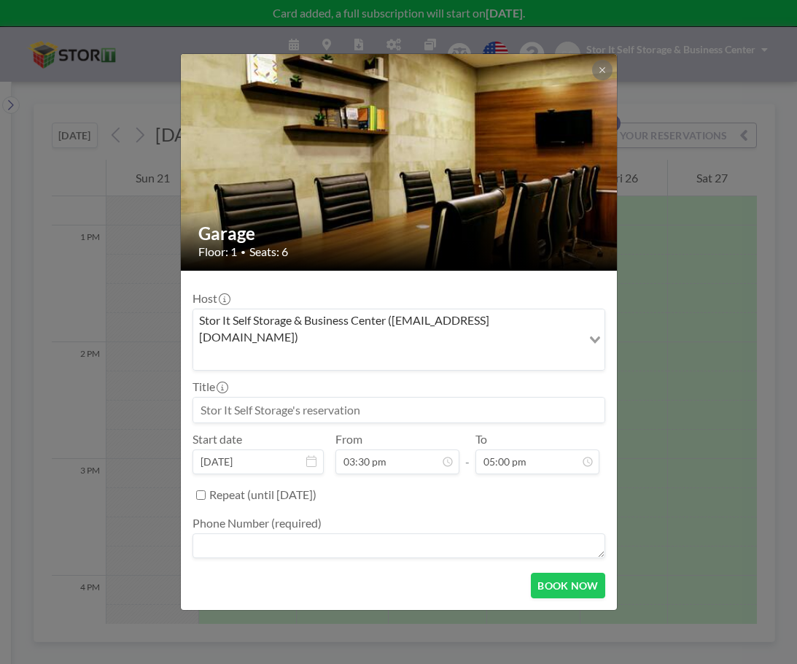
scroll to position [571, 0]
click at [344, 533] on textarea at bounding box center [399, 545] width 413 height 25
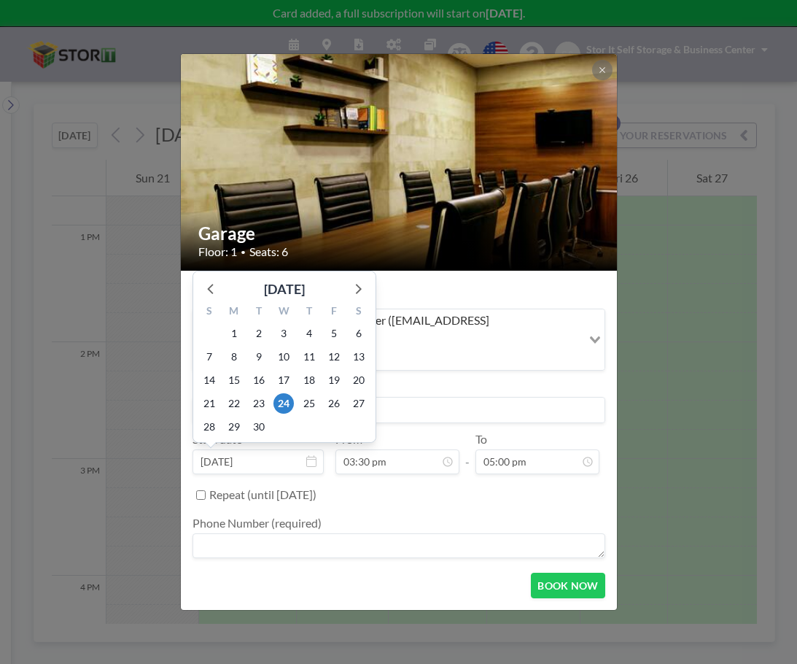
click at [418, 398] on input at bounding box center [398, 410] width 411 height 25
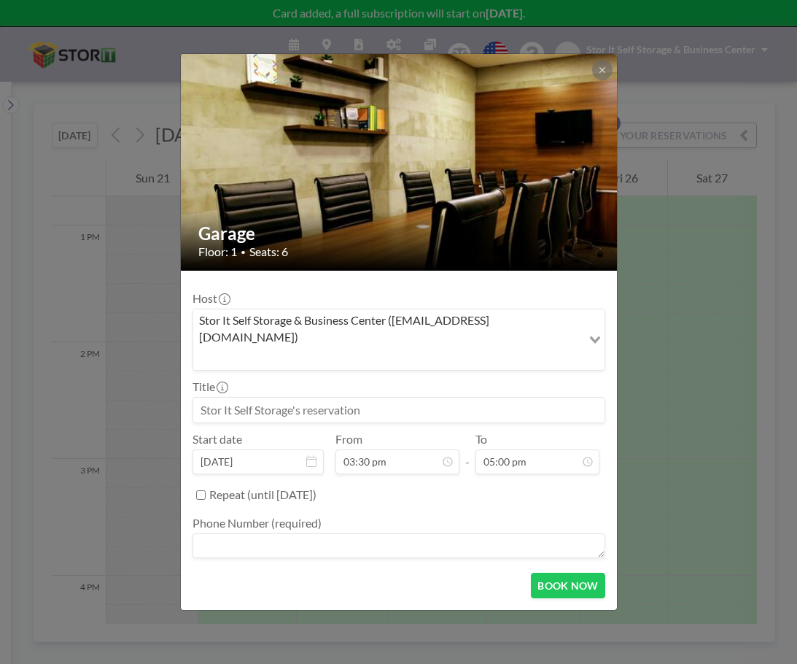
drag, startPoint x: 425, startPoint y: 391, endPoint x: 132, endPoint y: 369, distance: 294.0
click at [132, 369] on div "Garage Floor: 1 • Seats: 6 Host Stor It Self Storage & Business Center ([EMAIL_…" at bounding box center [398, 332] width 797 height 664
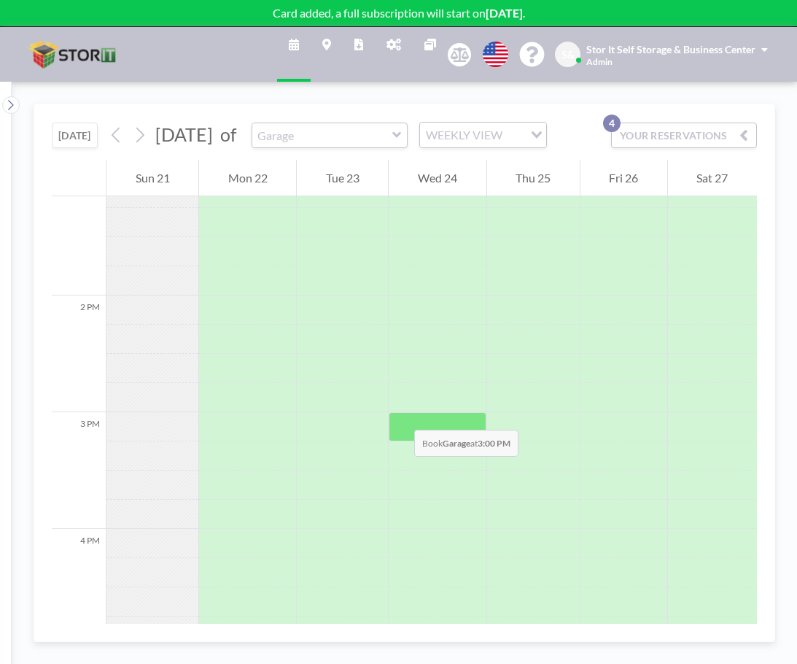
scroll to position [1561, 0]
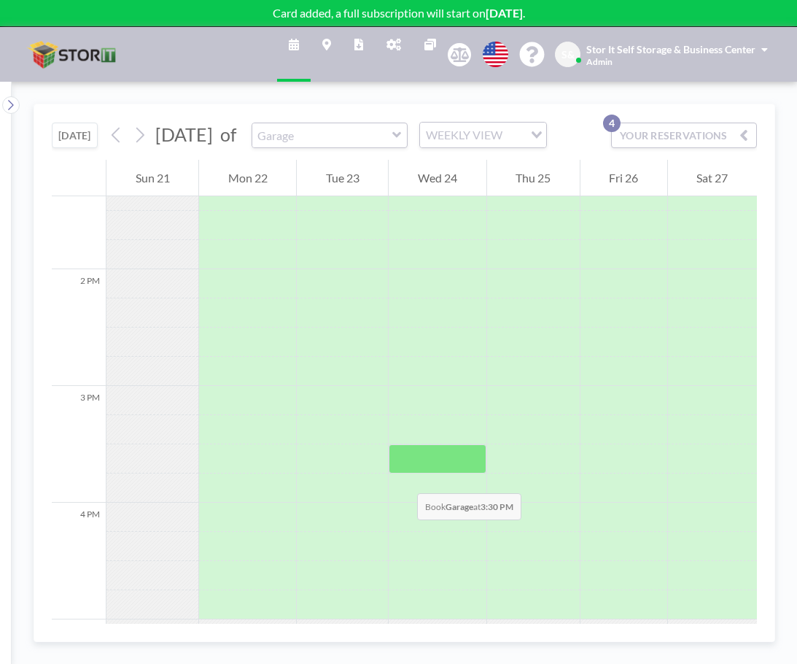
click at [403, 473] on div at bounding box center [437, 458] width 97 height 29
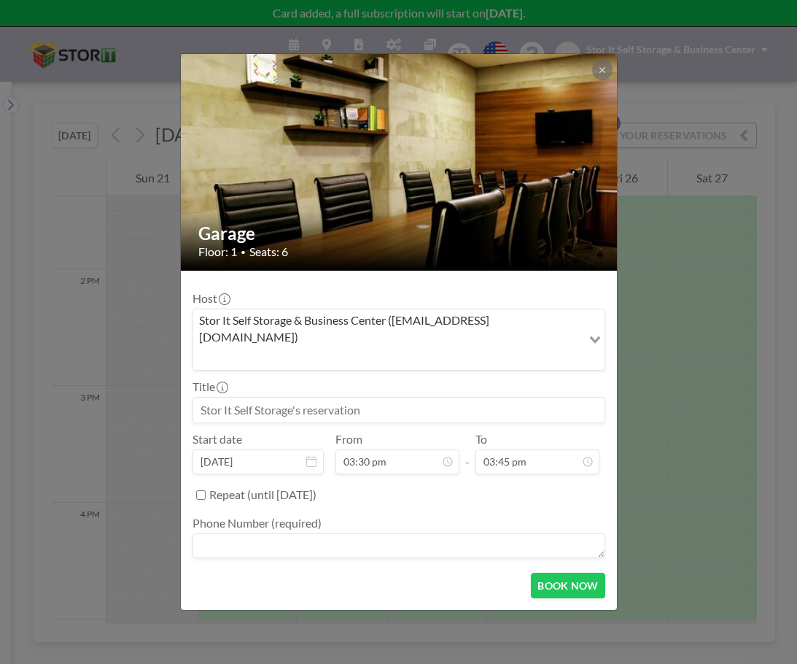
scroll to position [571, 0]
click at [322, 398] on input at bounding box center [398, 410] width 411 height 25
click at [529, 449] on input "03:45 pm" at bounding box center [538, 461] width 124 height 25
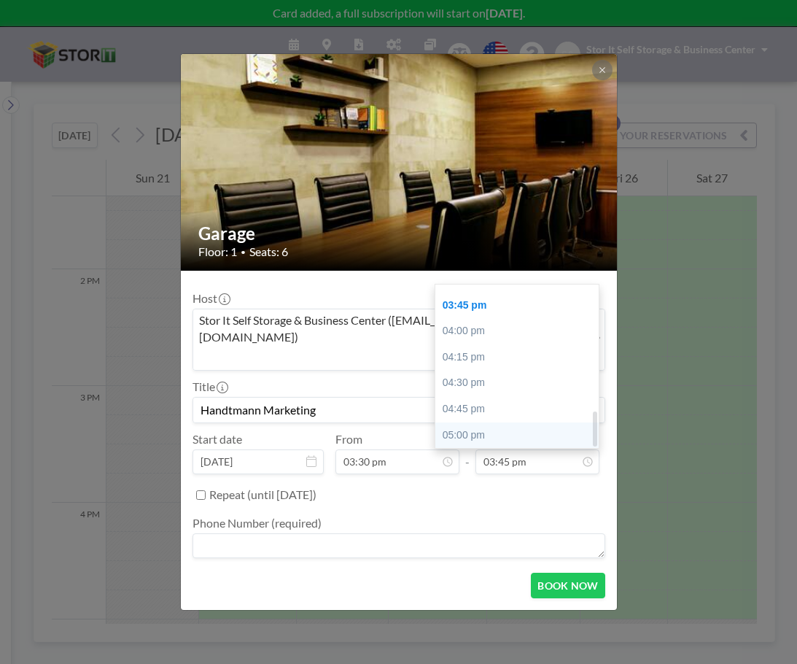
click at [515, 422] on div "05:00 pm" at bounding box center [520, 435] width 171 height 26
type input "Handtmann Marketing"
type input "05:00 pm"
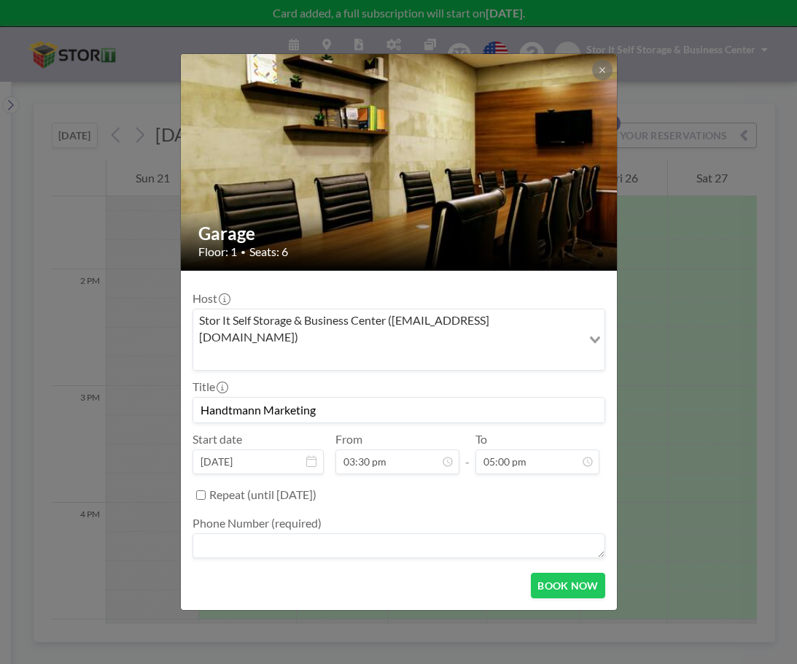
click at [322, 533] on textarea at bounding box center [399, 545] width 413 height 25
type textarea "[PHONE_NUMBER]"
click at [581, 573] on button "BOOK NOW" at bounding box center [568, 586] width 74 height 26
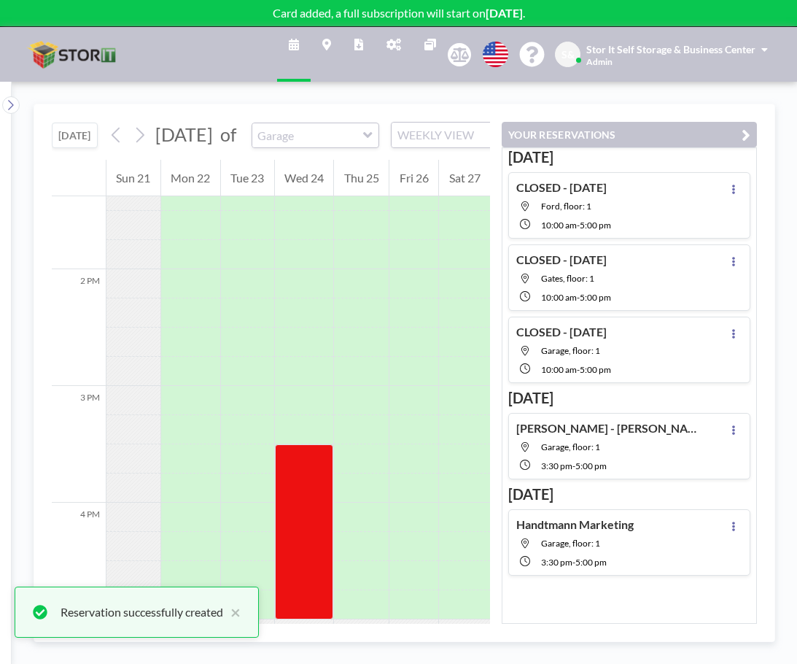
click at [746, 139] on icon "button" at bounding box center [746, 135] width 9 height 18
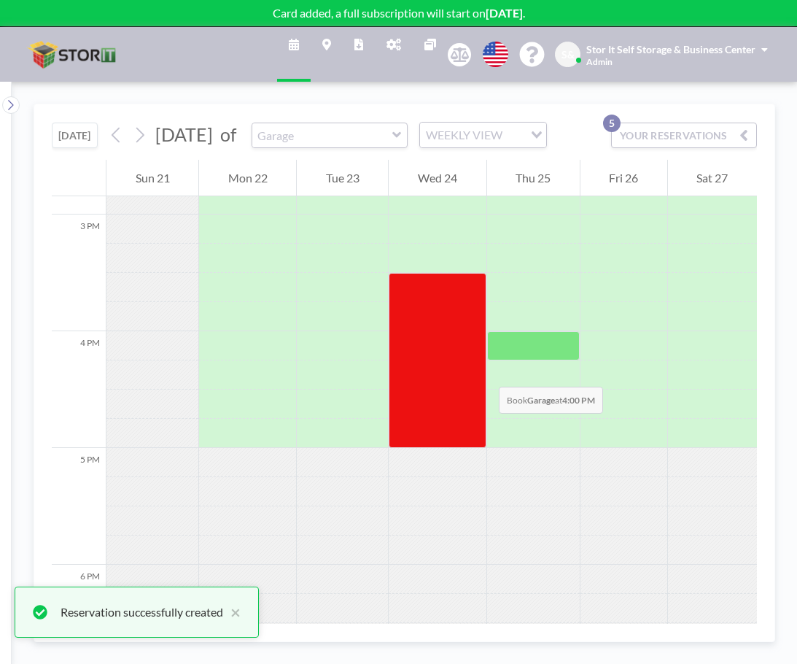
scroll to position [1707, 0]
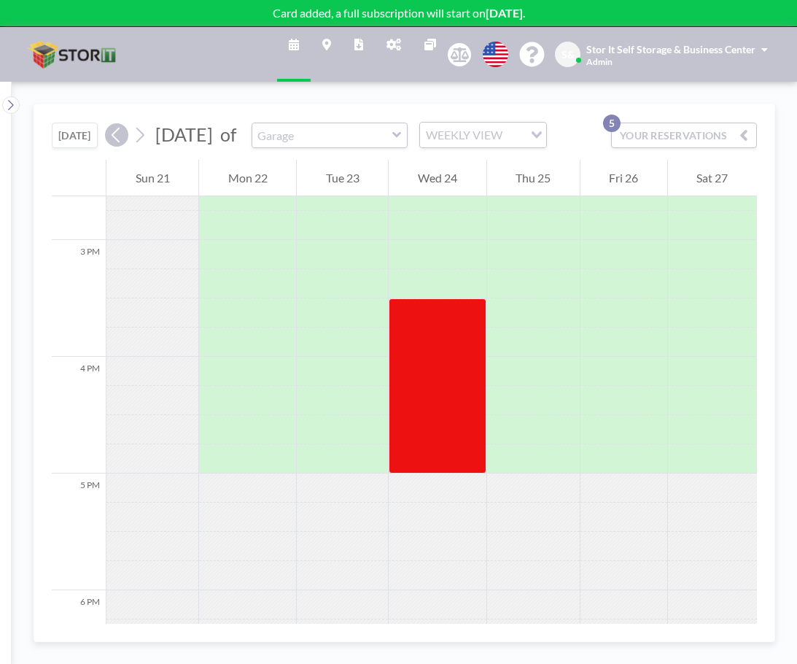
click at [120, 144] on icon at bounding box center [116, 135] width 14 height 22
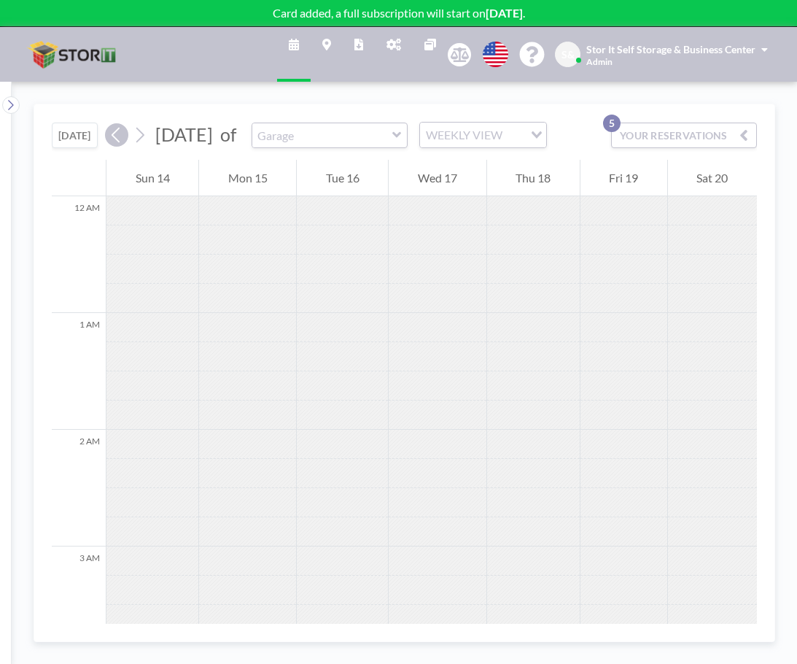
scroll to position [890, 0]
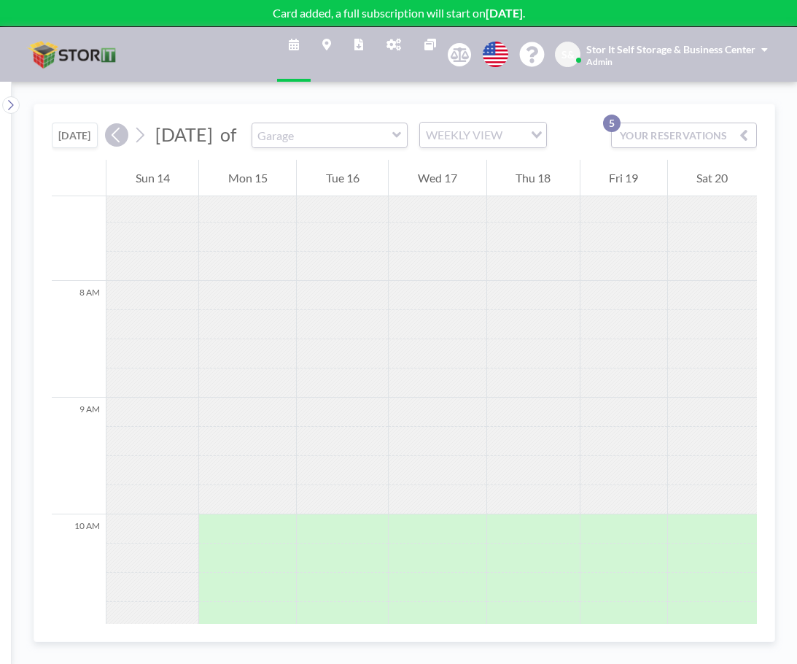
click at [120, 144] on icon at bounding box center [116, 135] width 14 height 22
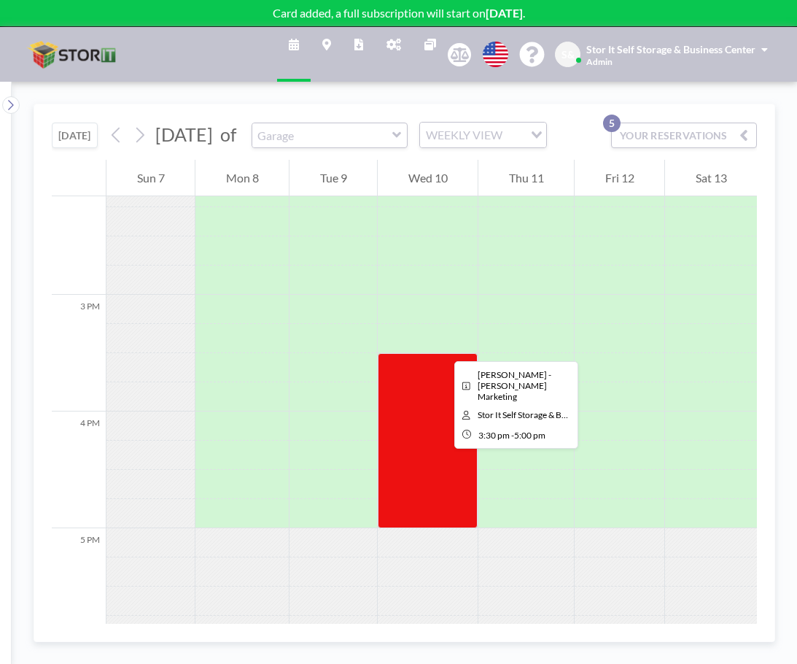
scroll to position [1777, 0]
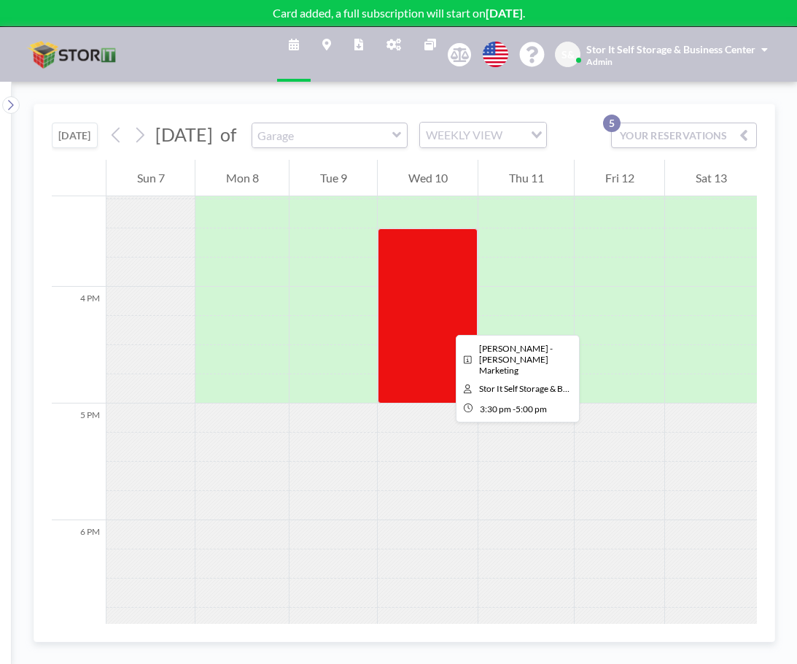
click at [444, 322] on div at bounding box center [428, 315] width 100 height 175
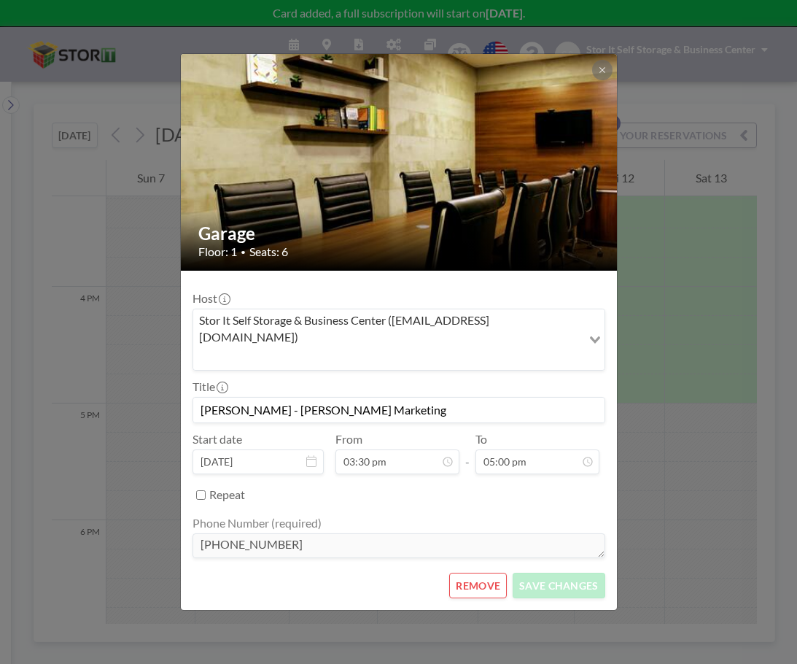
click at [282, 404] on input "[PERSON_NAME] - [PERSON_NAME] Marketing" at bounding box center [398, 410] width 411 height 25
click at [245, 398] on input "[PERSON_NAME] - [PERSON_NAME] Marketing" at bounding box center [398, 410] width 411 height 25
drag, startPoint x: 248, startPoint y: 394, endPoint x: 117, endPoint y: 376, distance: 131.7
click at [118, 377] on div "Garage Floor: 1 • Seats: 6 Host Stor It Self Storage & Business Center ([EMAIL_…" at bounding box center [398, 332] width 797 height 664
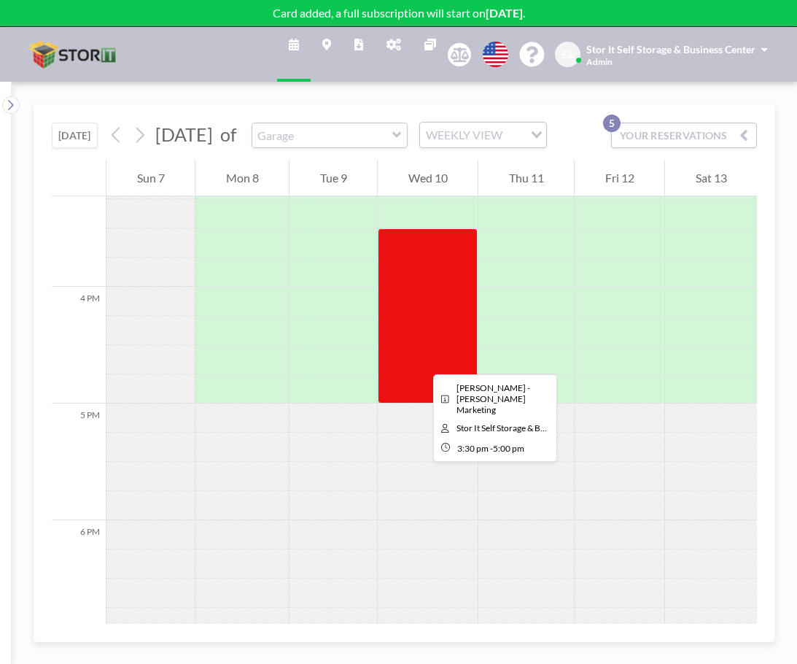
click at [422, 352] on div at bounding box center [428, 315] width 100 height 175
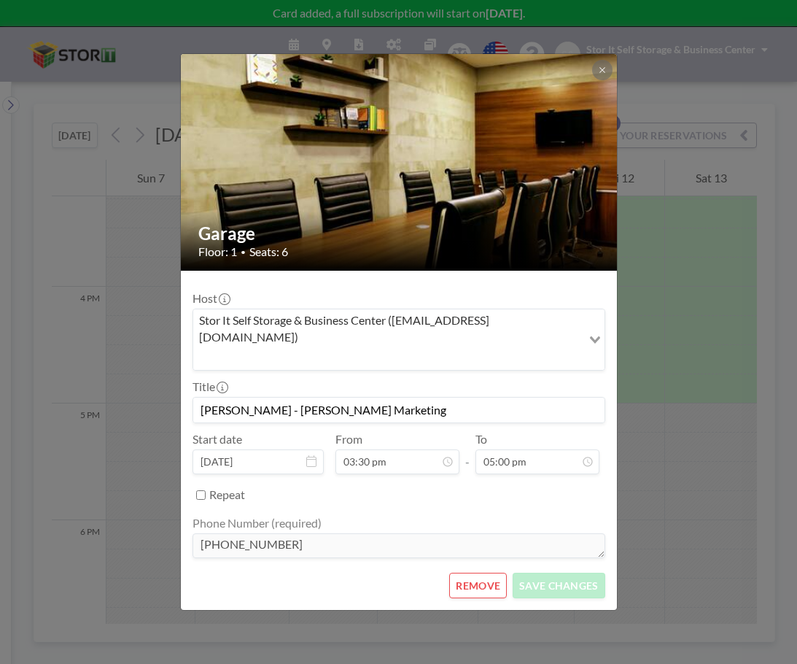
drag, startPoint x: 249, startPoint y: 393, endPoint x: 144, endPoint y: 386, distance: 106.0
click at [144, 386] on div "Garage Floor: 1 • Seats: 6 Host Stor It Self Storage & Business Center ([EMAIL_…" at bounding box center [398, 332] width 797 height 664
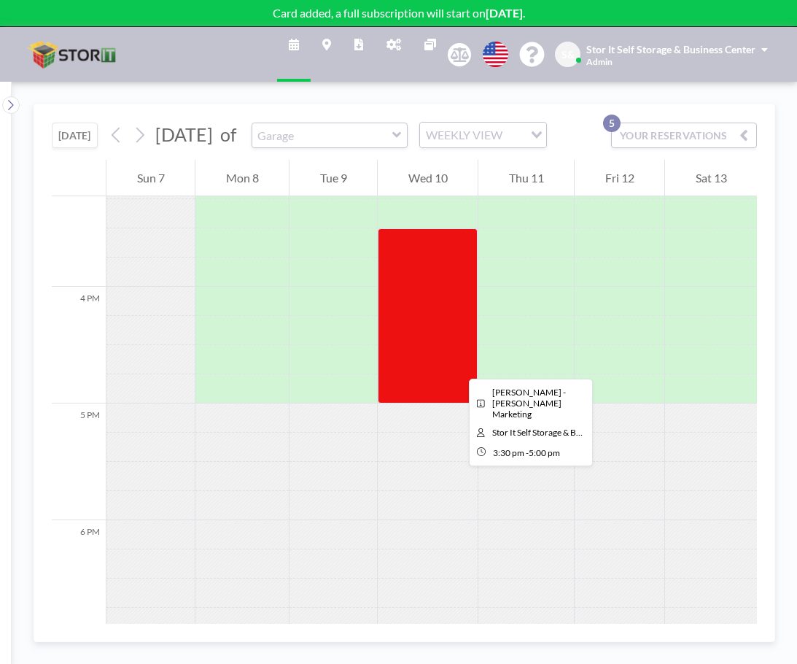
click at [457, 365] on div at bounding box center [428, 315] width 100 height 175
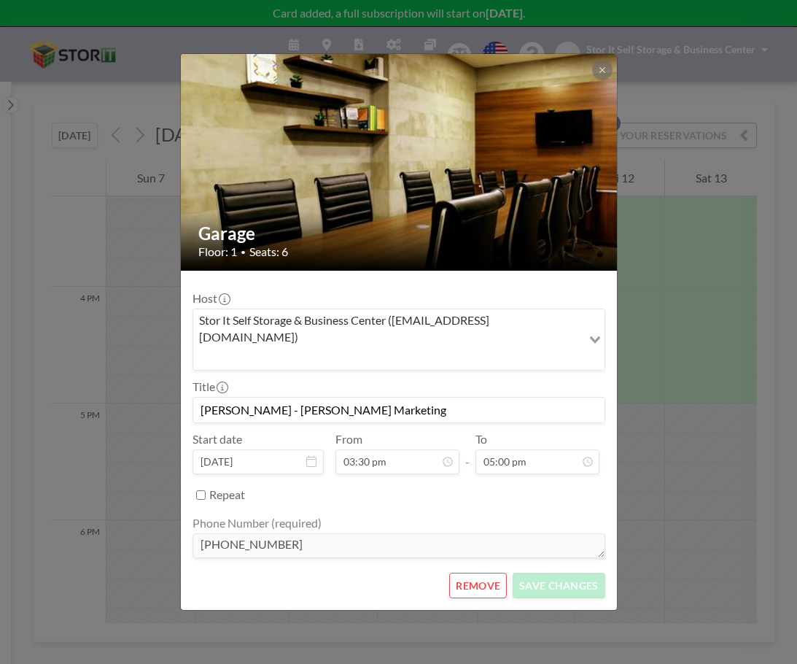
click at [254, 398] on input "[PERSON_NAME] - [PERSON_NAME] Marketing" at bounding box center [398, 410] width 411 height 25
click at [247, 398] on input "[PERSON_NAME] - [PERSON_NAME] Marketing" at bounding box center [398, 410] width 411 height 25
type input "Handtmann Marketing"
click at [544, 573] on button "SAVE CHANGES" at bounding box center [559, 586] width 92 height 26
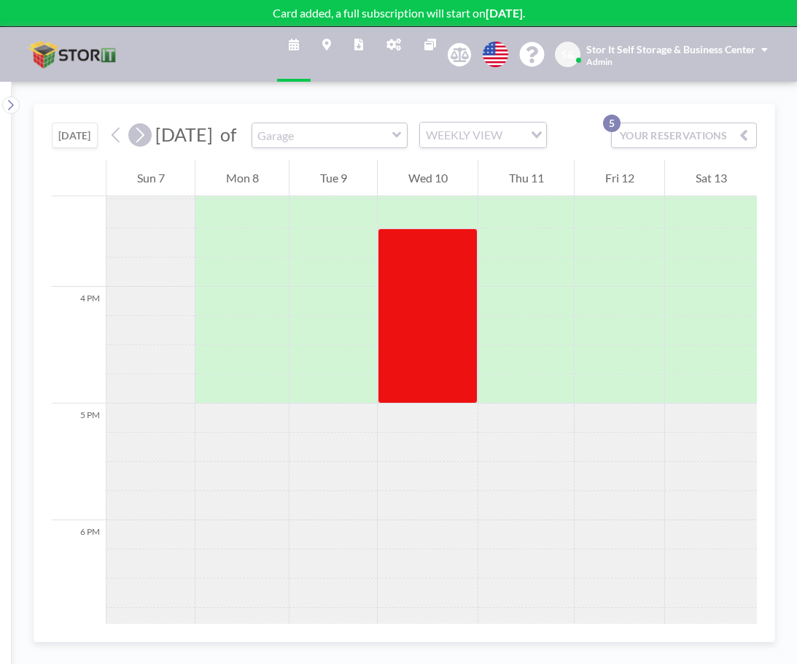
click at [144, 145] on icon at bounding box center [140, 135] width 14 height 22
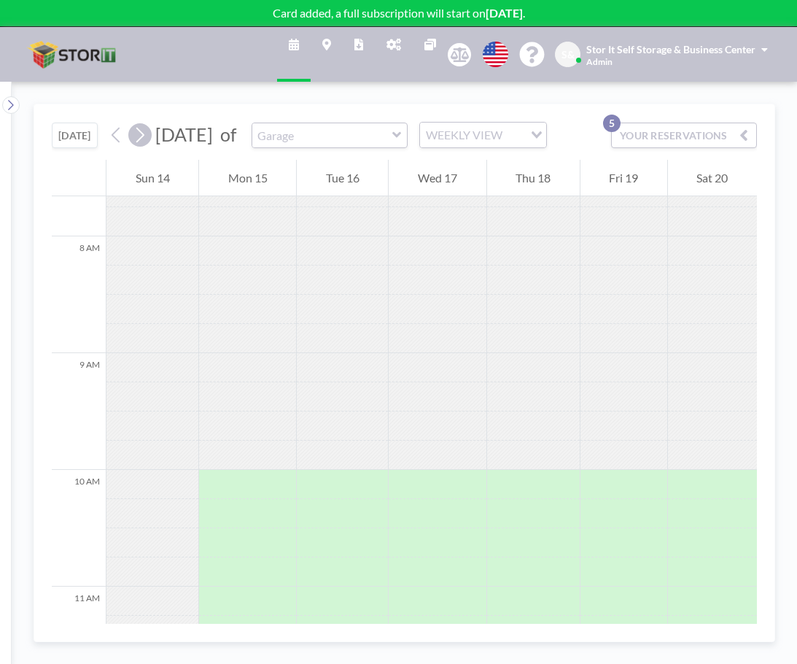
scroll to position [904, 0]
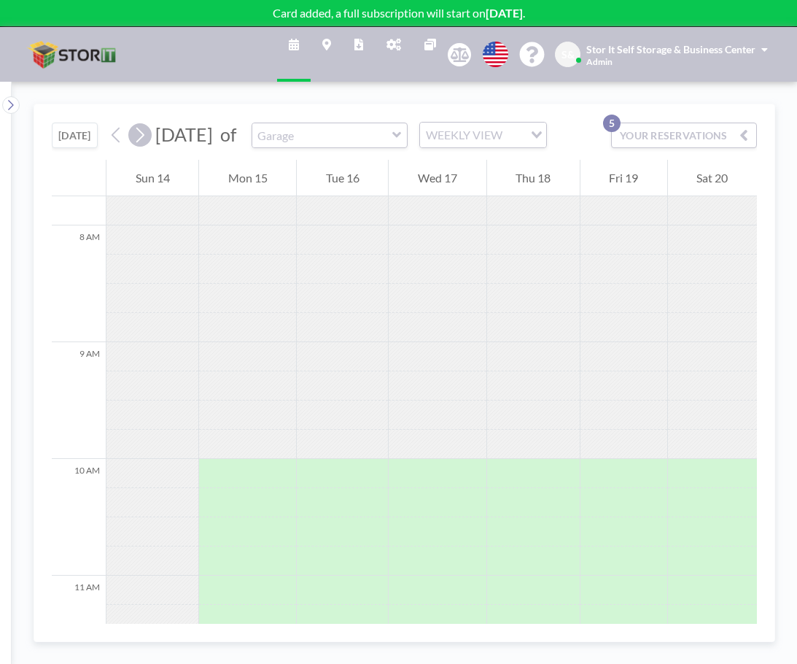
click at [144, 145] on icon at bounding box center [140, 135] width 14 height 22
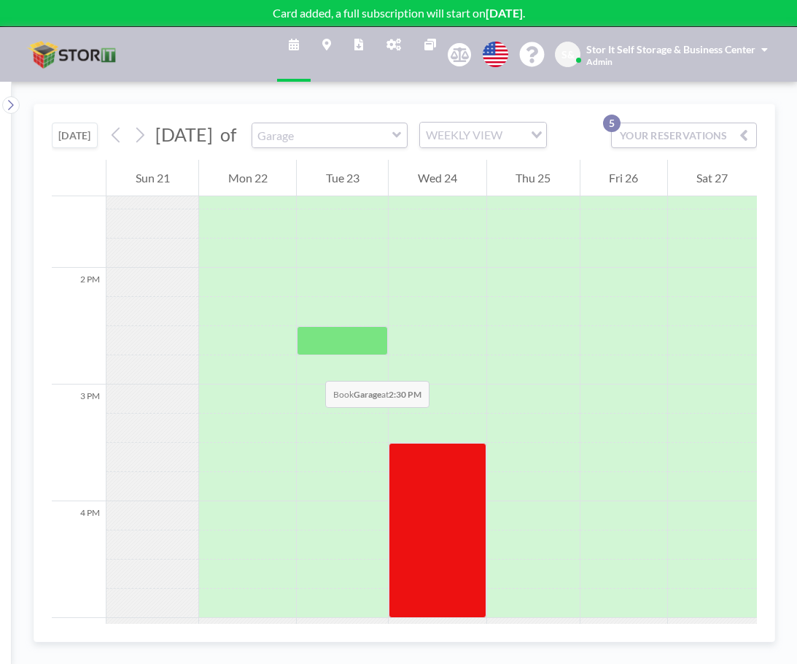
scroll to position [1561, 0]
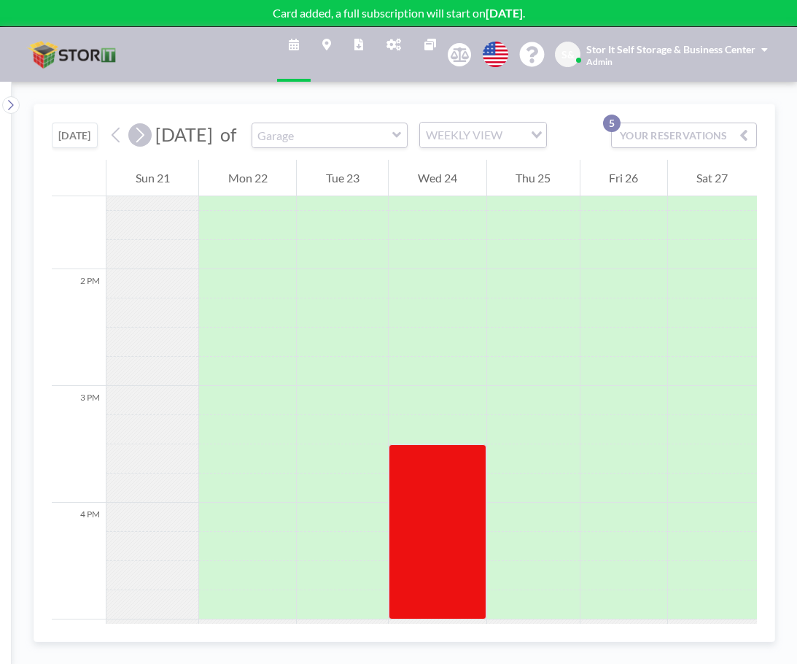
click at [144, 143] on icon at bounding box center [140, 135] width 8 height 15
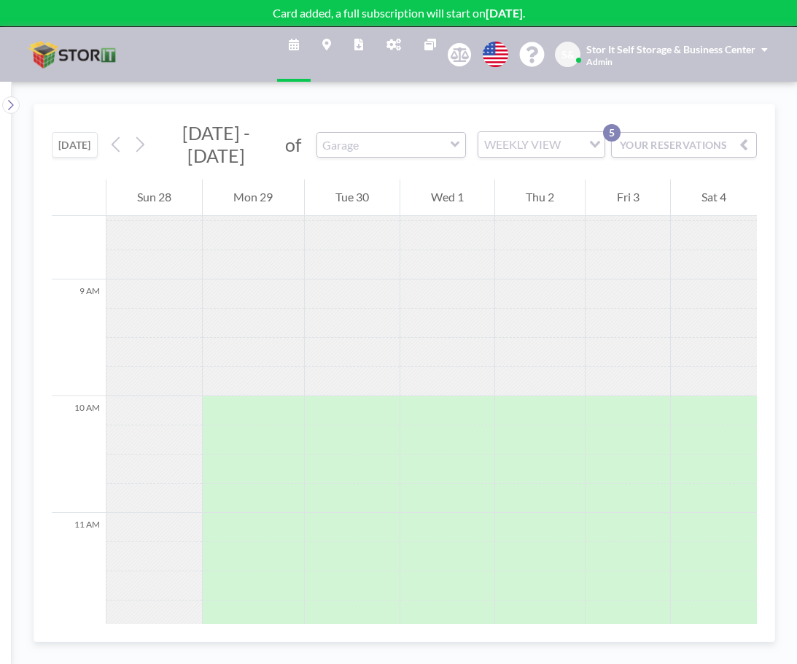
scroll to position [977, 0]
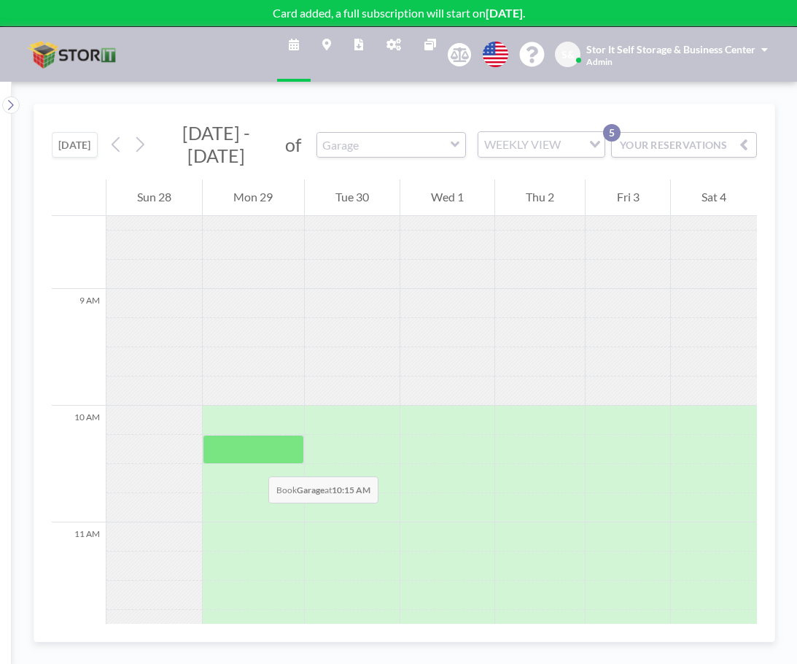
click at [254, 462] on div at bounding box center [253, 449] width 101 height 29
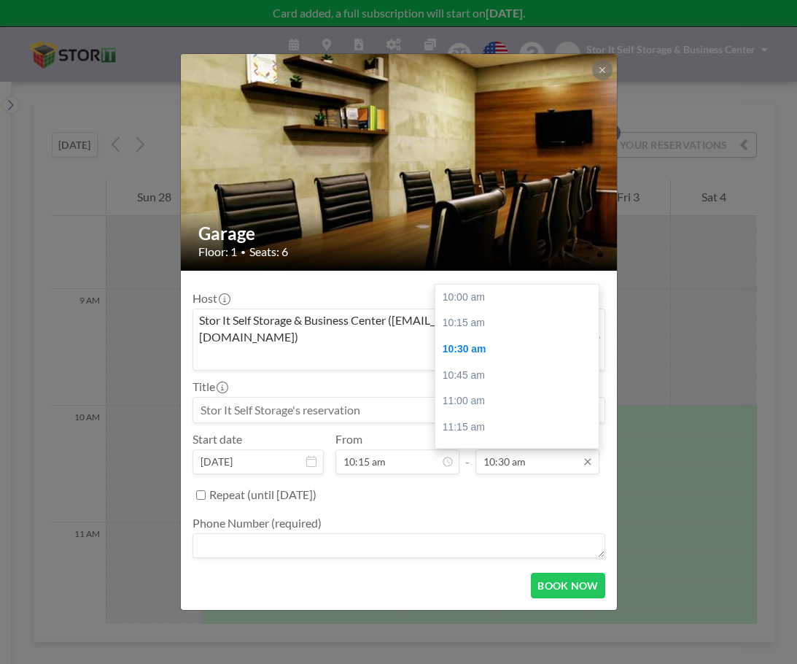
scroll to position [26, 0]
click at [519, 449] on input "10:30 am" at bounding box center [538, 461] width 124 height 25
click at [484, 298] on div "12:00 pm" at bounding box center [520, 308] width 171 height 26
type input "12:00 pm"
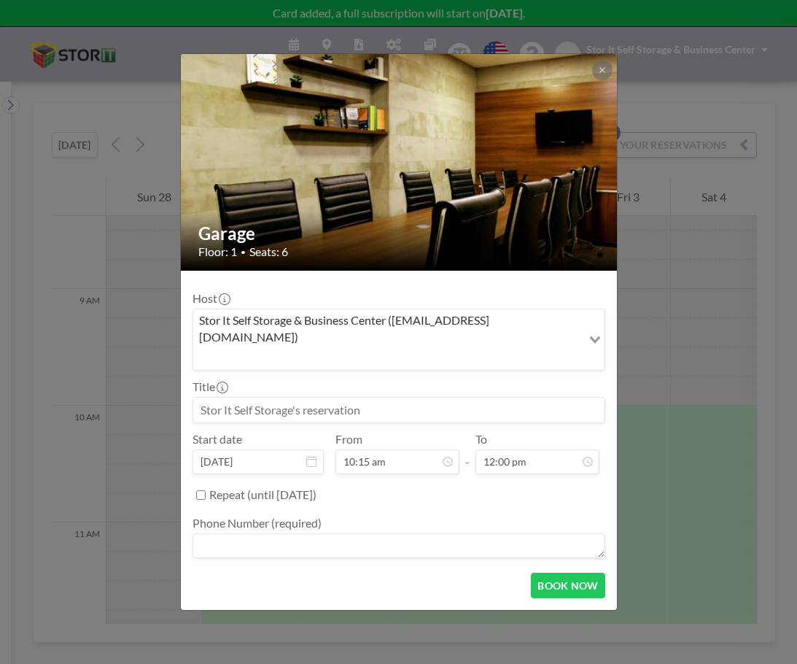
scroll to position [26, 0]
click at [299, 516] on div "Phone Number (required)" at bounding box center [399, 538] width 413 height 45
click at [295, 533] on textarea at bounding box center [399, 545] width 413 height 25
type textarea "[PHONE_NUMBER]"
click at [323, 398] on input at bounding box center [398, 410] width 411 height 25
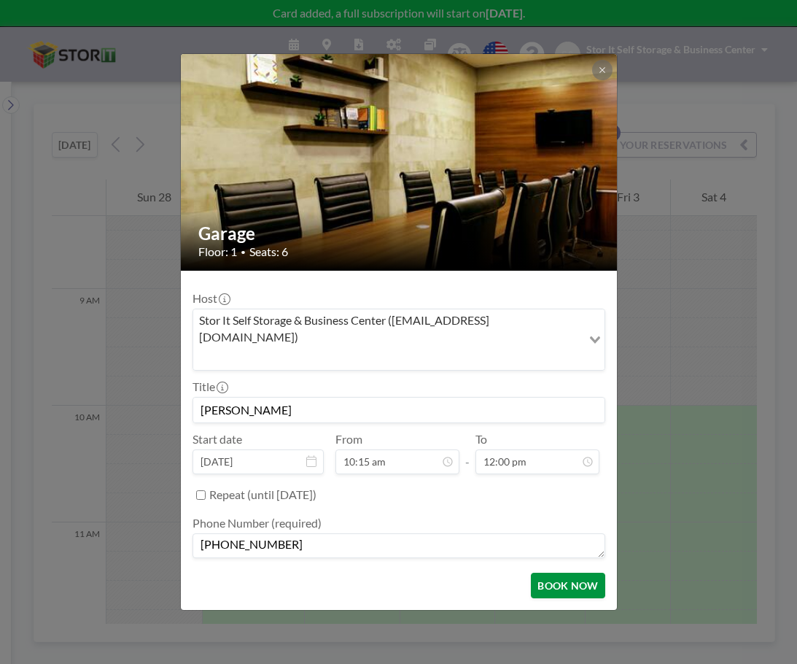
click at [573, 573] on button "BOOK NOW" at bounding box center [568, 586] width 74 height 26
type input "[PERSON_NAME]"
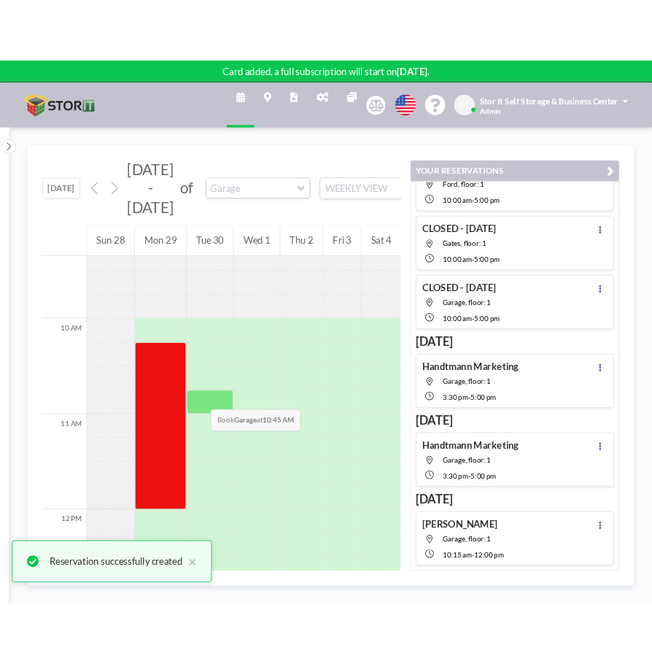
scroll to position [1123, 0]
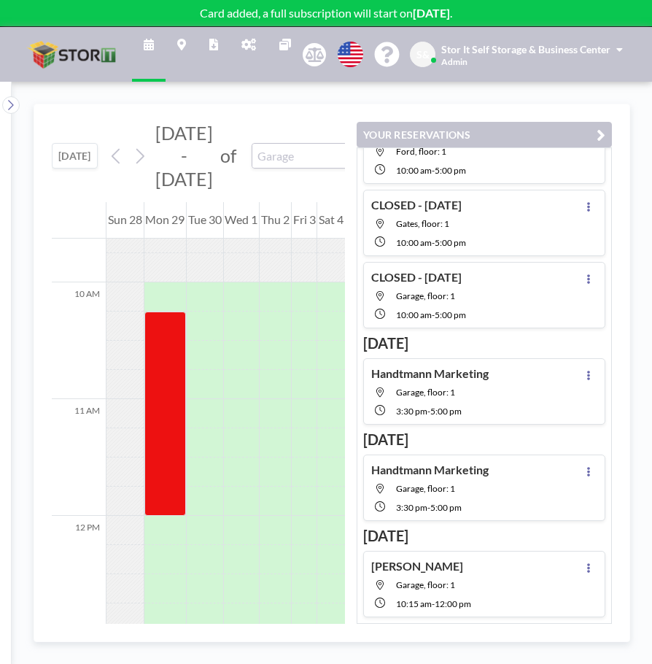
click at [595, 129] on button "YOUR RESERVATIONS" at bounding box center [484, 135] width 255 height 26
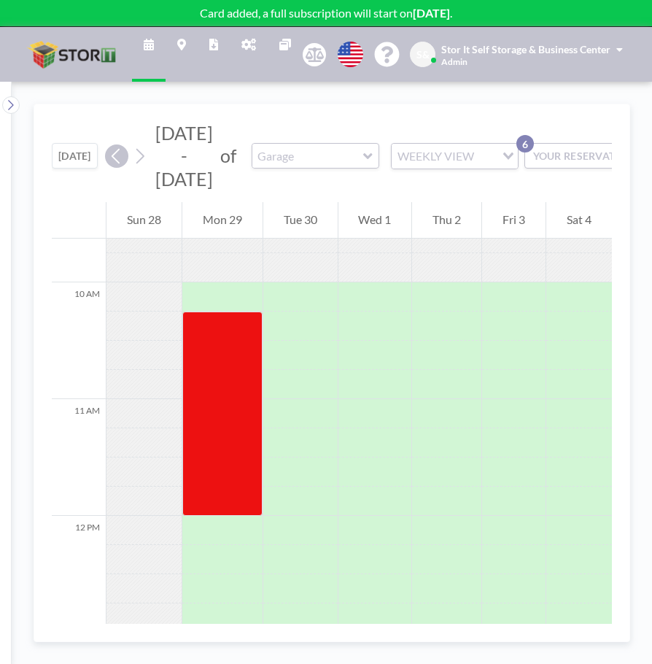
click at [117, 155] on icon at bounding box center [116, 156] width 14 height 22
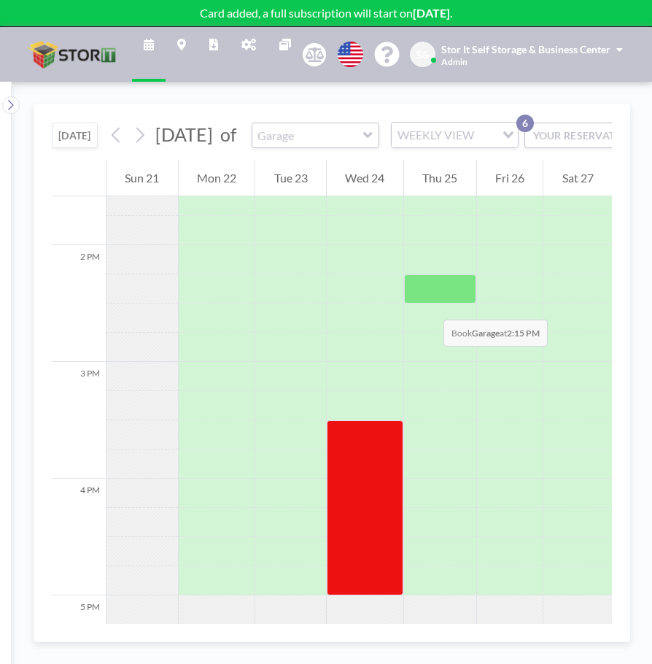
scroll to position [1707, 0]
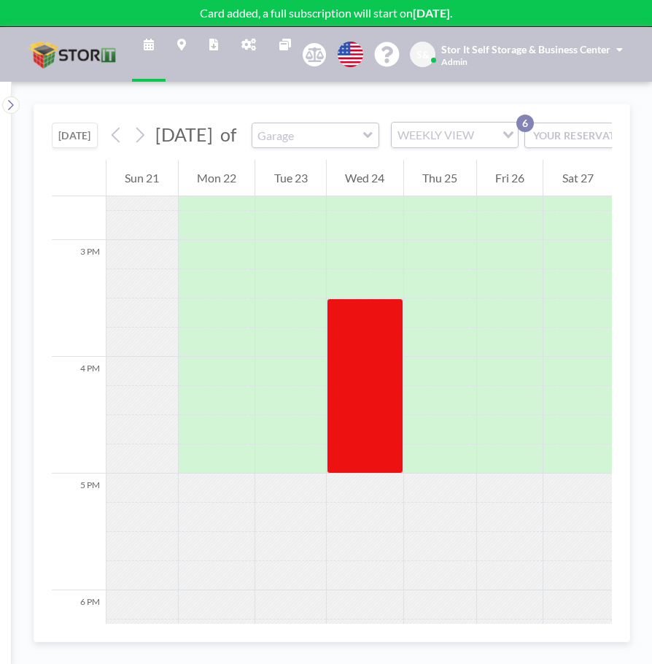
click at [540, 59] on div "Stor It Self Storage & Business Center Admin" at bounding box center [532, 55] width 182 height 26
click at [562, 69] on link "Profile" at bounding box center [579, 69] width 130 height 29
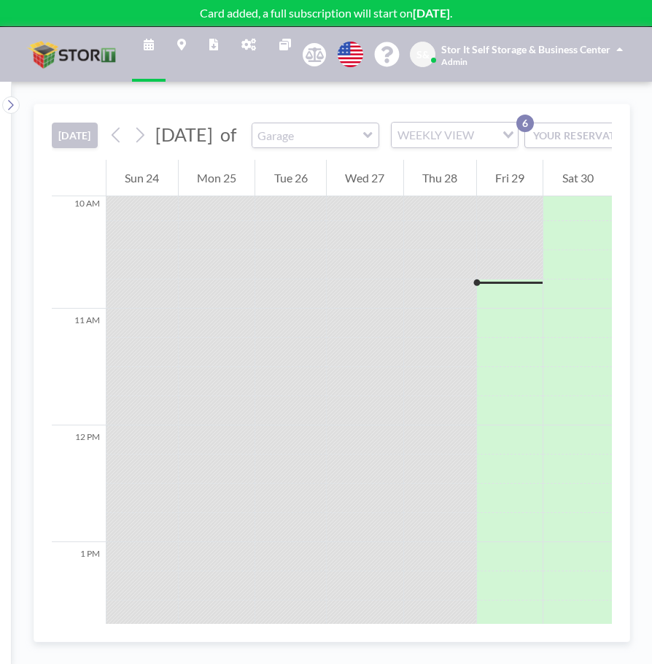
scroll to position [1225, 0]
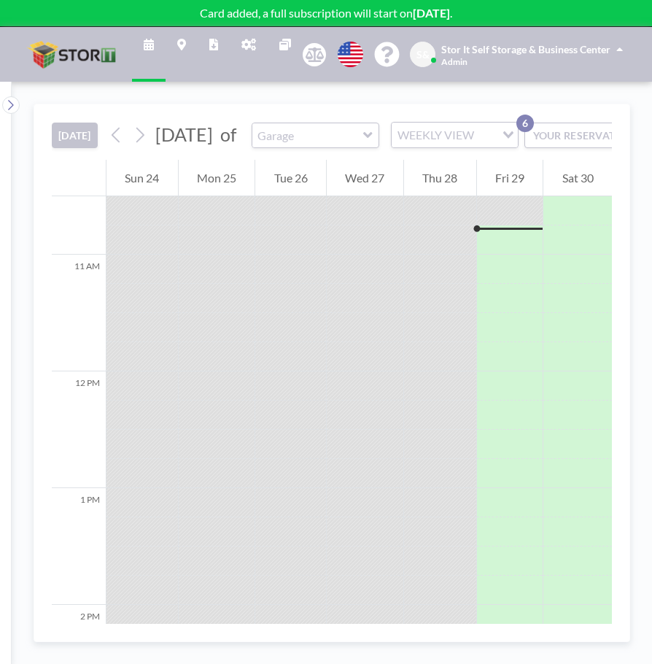
click at [74, 143] on button "[DATE]" at bounding box center [75, 136] width 46 height 26
click at [96, 143] on button "[DATE]" at bounding box center [75, 136] width 46 height 26
click at [65, 148] on button "[DATE]" at bounding box center [75, 136] width 46 height 26
click at [456, 144] on div "WEEKLY VIEW" at bounding box center [444, 134] width 104 height 22
click at [457, 144] on input "Search for option" at bounding box center [446, 134] width 106 height 19
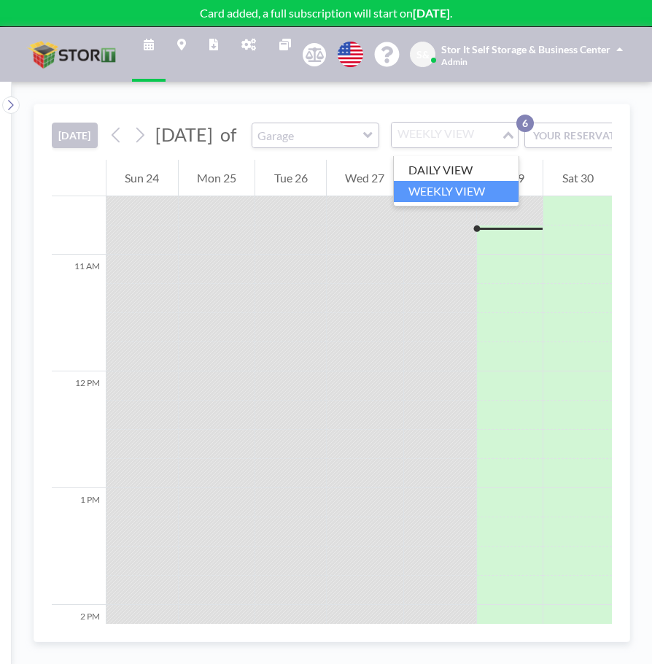
click at [472, 105] on div "TODAY August 2025 of Garage WEEKLY VIEW Loading... YOUR RESERVATIONS 6" at bounding box center [332, 131] width 560 height 55
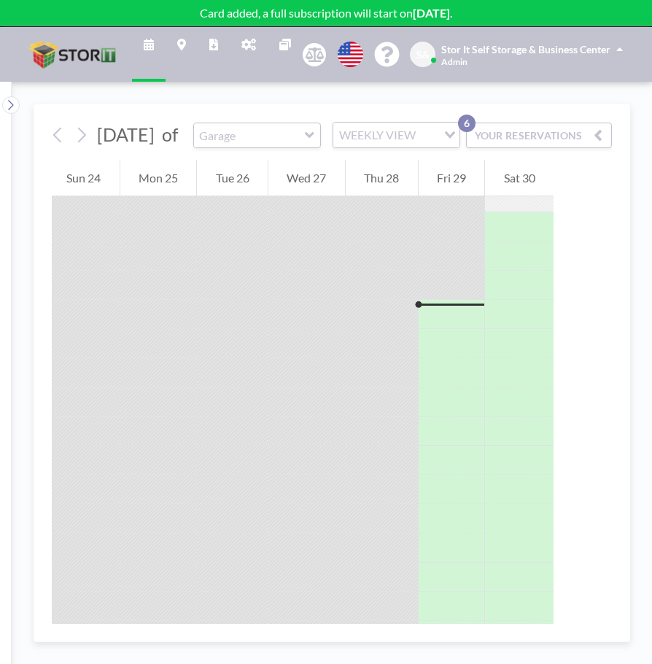
scroll to position [1152, 0]
click at [79, 146] on icon at bounding box center [81, 135] width 14 height 22
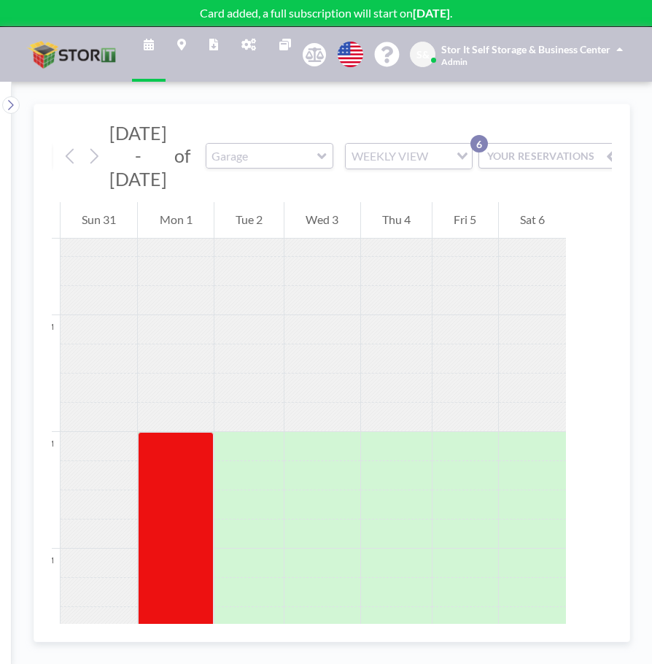
scroll to position [992, 0]
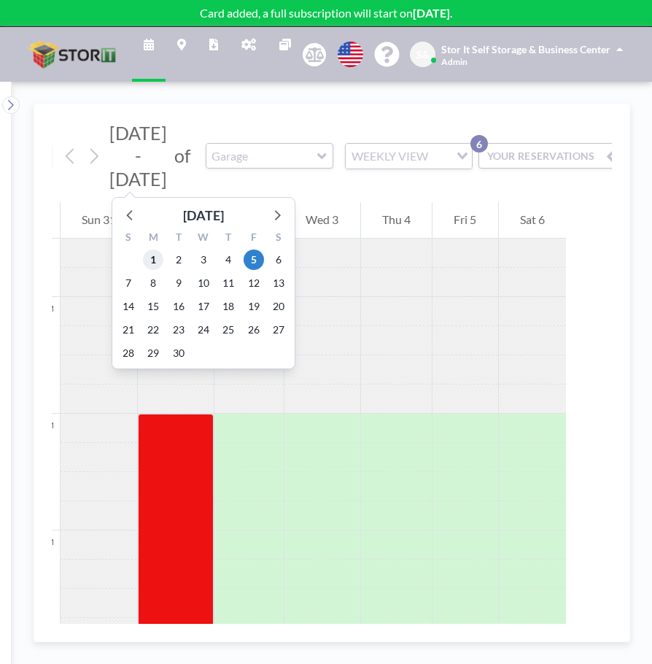
click at [155, 259] on span "1" at bounding box center [153, 259] width 20 height 20
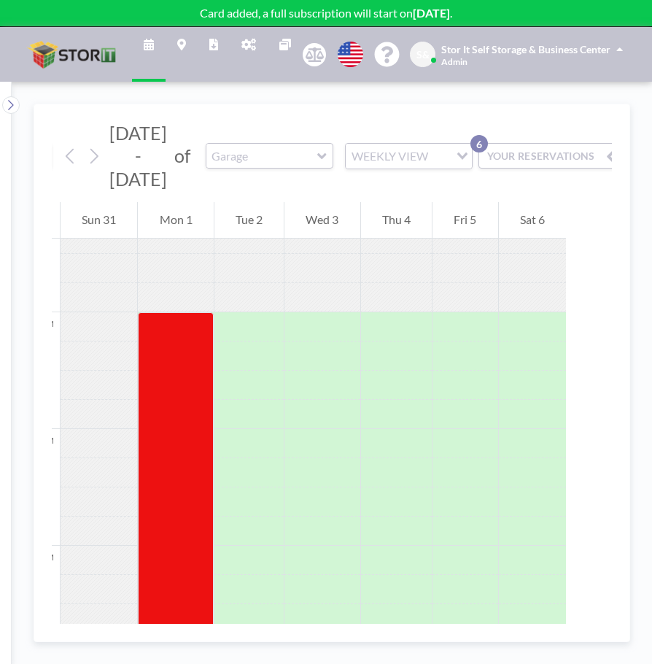
scroll to position [1065, 0]
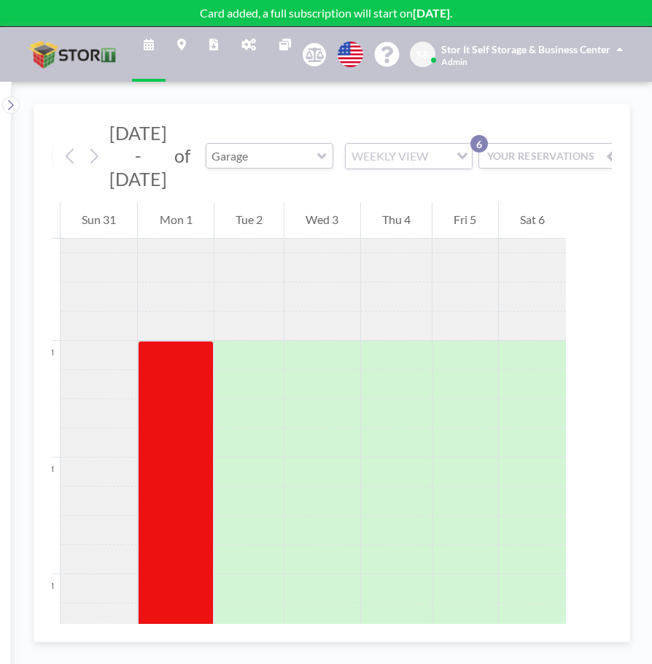
click at [236, 154] on input "text" at bounding box center [262, 156] width 112 height 24
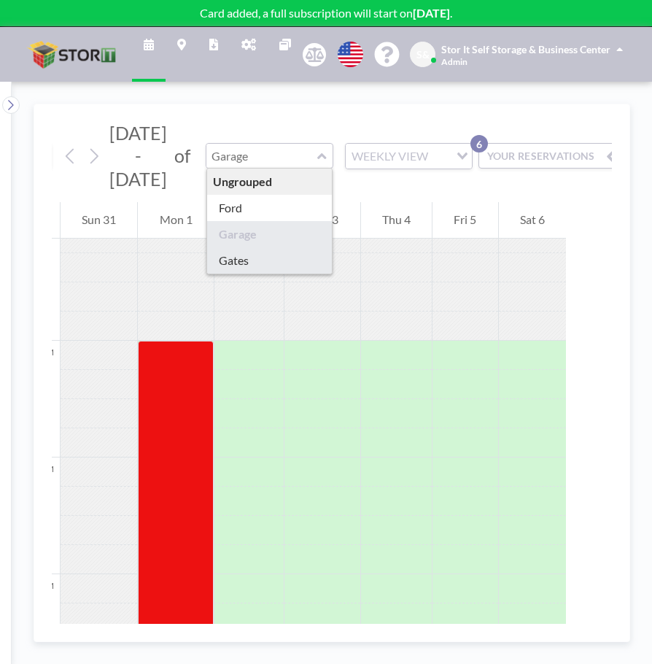
type input "Gates"
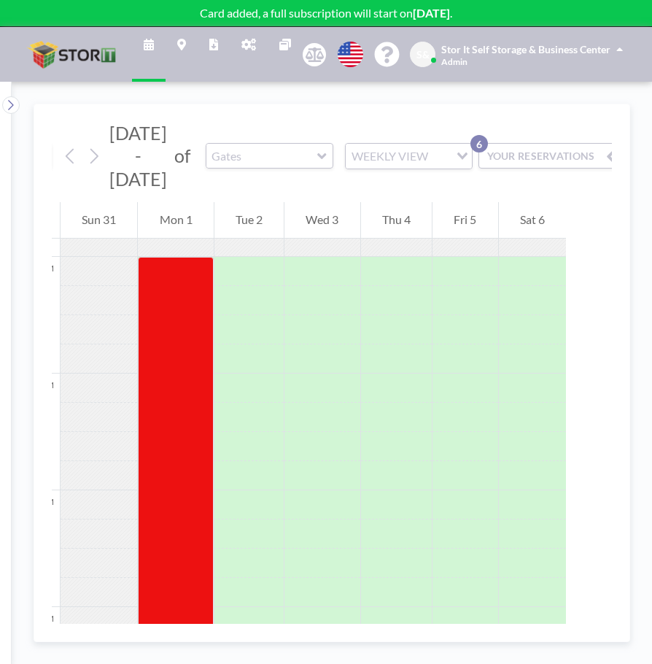
scroll to position [1123, 0]
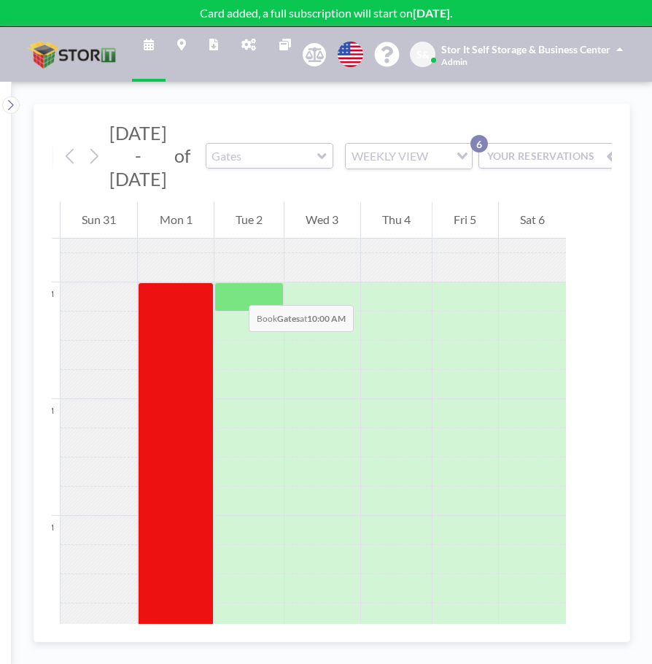
click at [234, 290] on div at bounding box center [248, 296] width 69 height 29
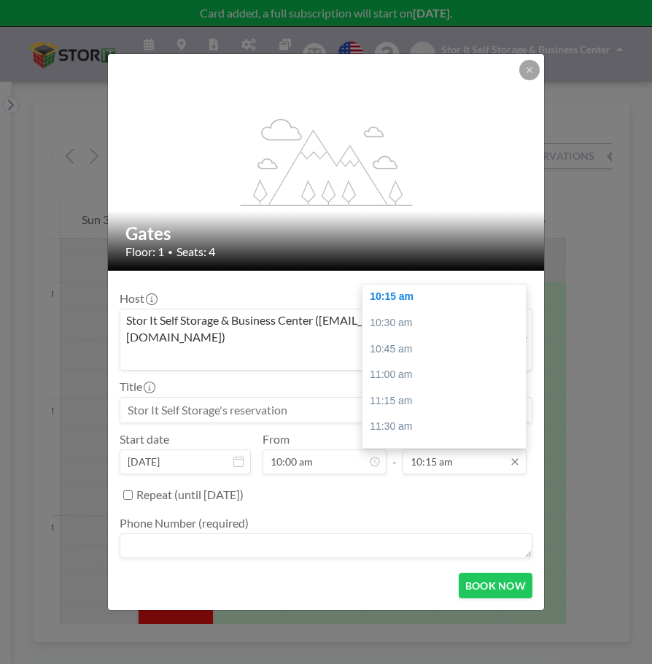
click at [446, 449] on input "10:15 am" at bounding box center [465, 461] width 124 height 25
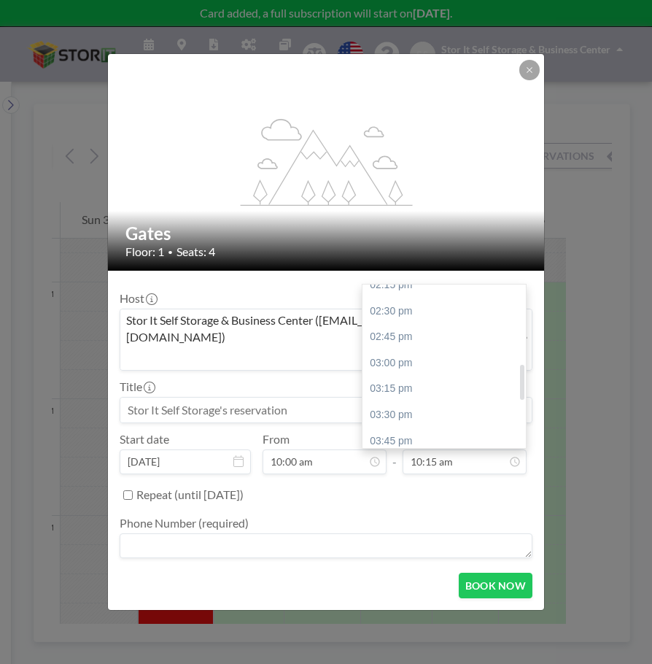
scroll to position [589, 0]
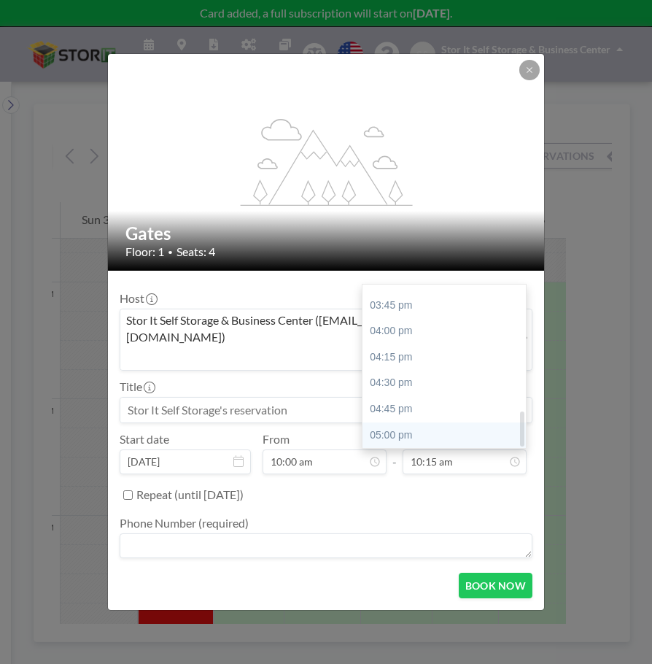
click at [391, 422] on div "05:00 pm" at bounding box center [448, 435] width 171 height 26
type input "05:00 pm"
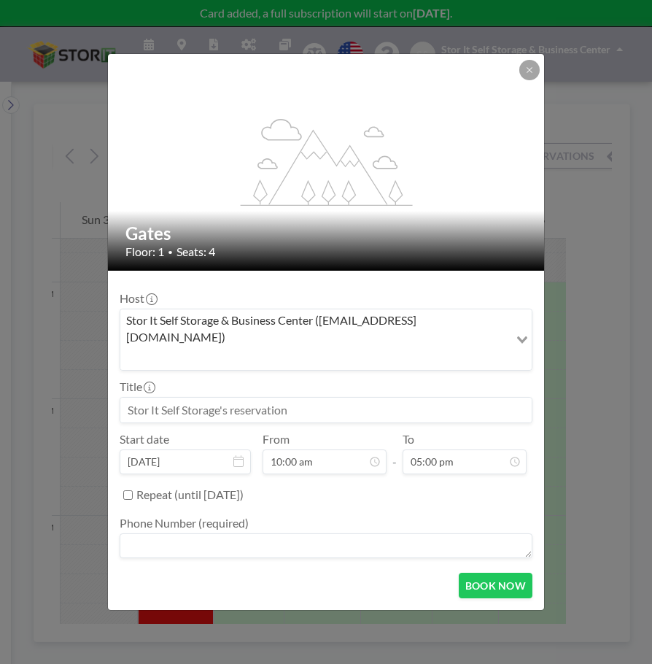
click at [311, 399] on input at bounding box center [325, 410] width 411 height 25
type input "DELANEY LAW"
drag, startPoint x: 311, startPoint y: 399, endPoint x: 71, endPoint y: 395, distance: 239.3
click at [71, 395] on div "flex-grow: 1.2; Gates Floor: 1 • Seats: 4 Host Stor It Self Storage & Business …" at bounding box center [326, 332] width 652 height 664
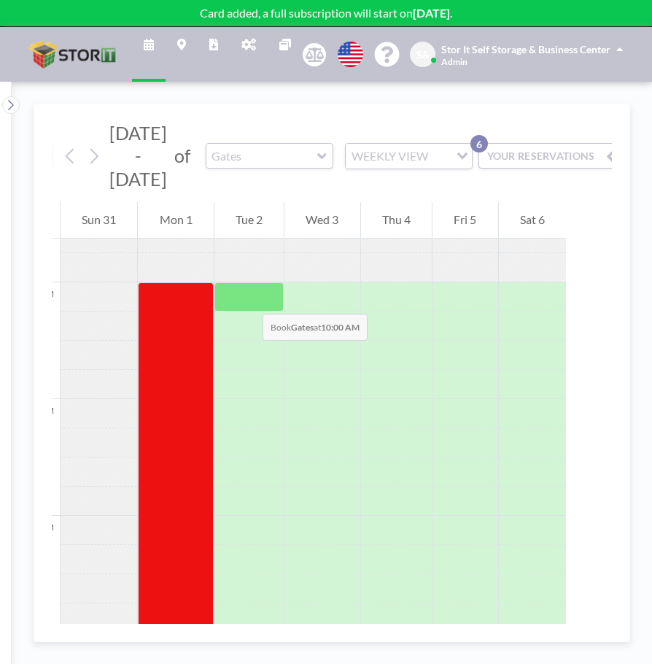
click at [248, 299] on div at bounding box center [248, 296] width 69 height 29
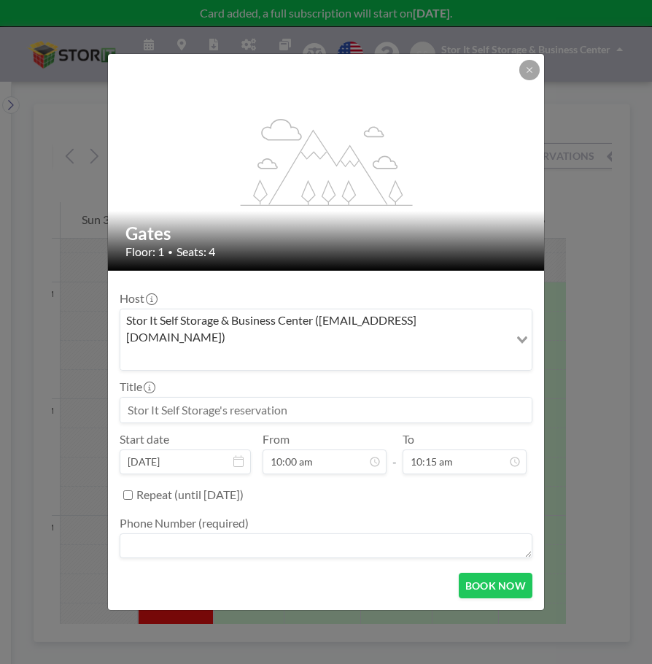
click at [208, 398] on input at bounding box center [325, 410] width 411 height 25
type input "d"
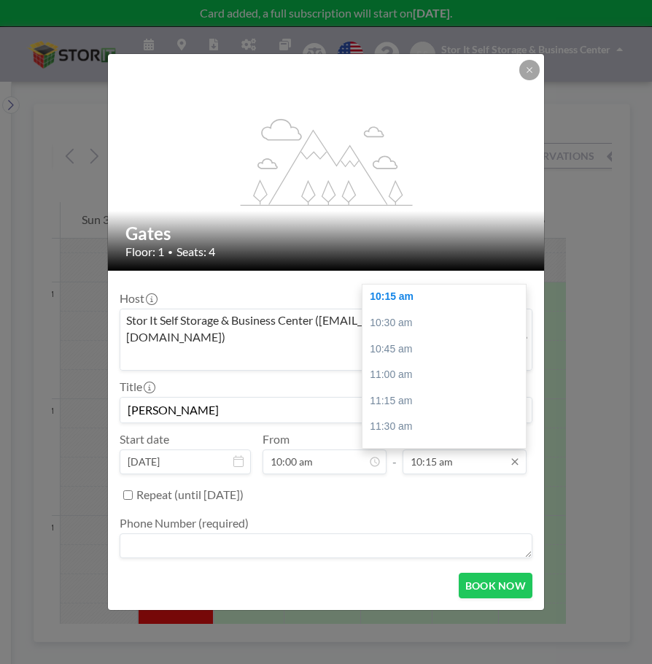
type input "DELANEY"
click at [473, 449] on input "10:15 am" at bounding box center [465, 461] width 124 height 25
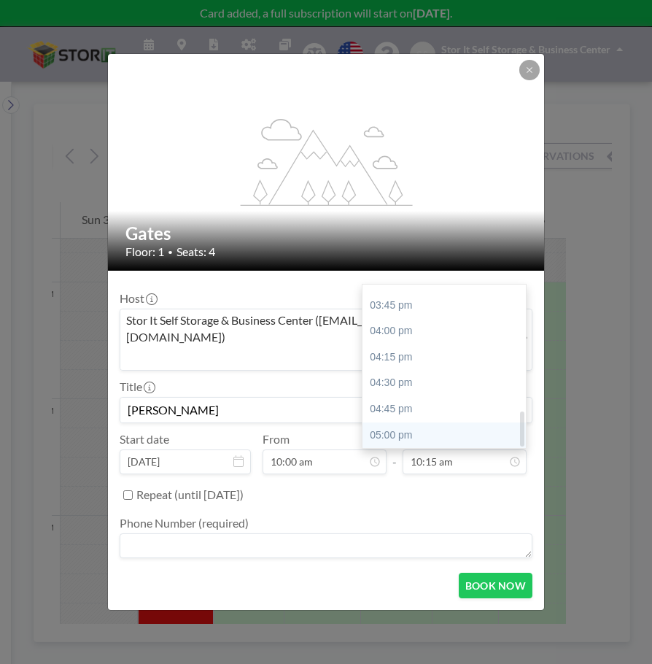
click at [421, 422] on div "05:00 pm" at bounding box center [448, 435] width 171 height 26
type input "05:00 pm"
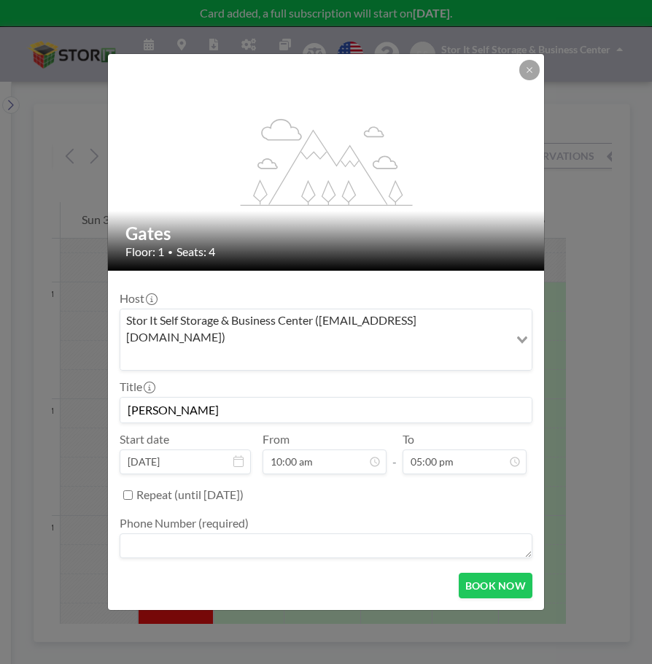
click at [378, 487] on div "Repeat (until [DATE])" at bounding box center [334, 495] width 396 height 24
click at [197, 533] on textarea at bounding box center [326, 545] width 413 height 25
click at [194, 533] on textarea at bounding box center [326, 545] width 413 height 25
type textarea "559-324-7000"
click at [131, 490] on input "Repeat (until [DATE])" at bounding box center [127, 494] width 9 height 9
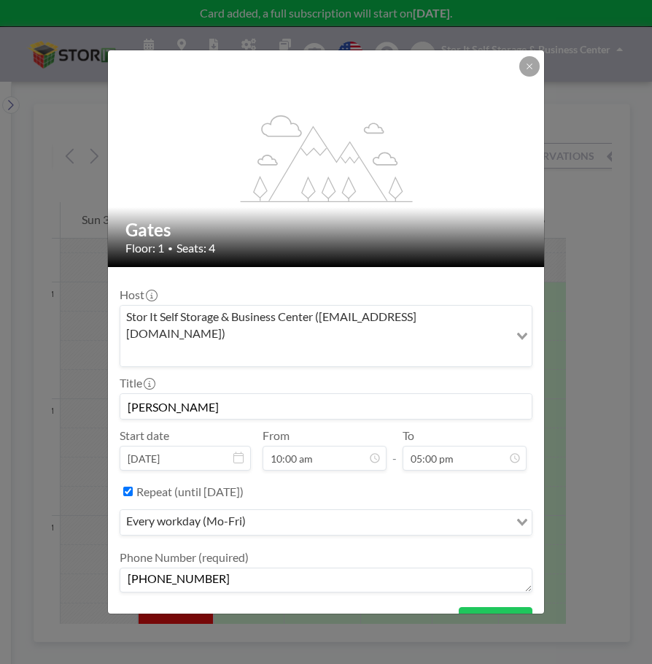
click at [174, 510] on div "every workday (Mo-Fri)" at bounding box center [314, 521] width 389 height 22
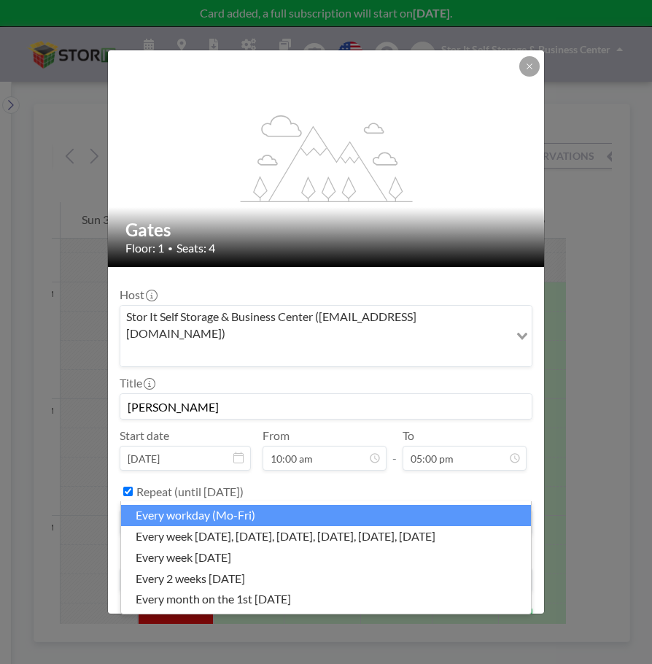
click at [179, 484] on label "Repeat (until [DATE])" at bounding box center [189, 491] width 107 height 15
click at [133, 487] on input "Repeat (until [DATE])" at bounding box center [127, 491] width 9 height 9
checkbox input "false"
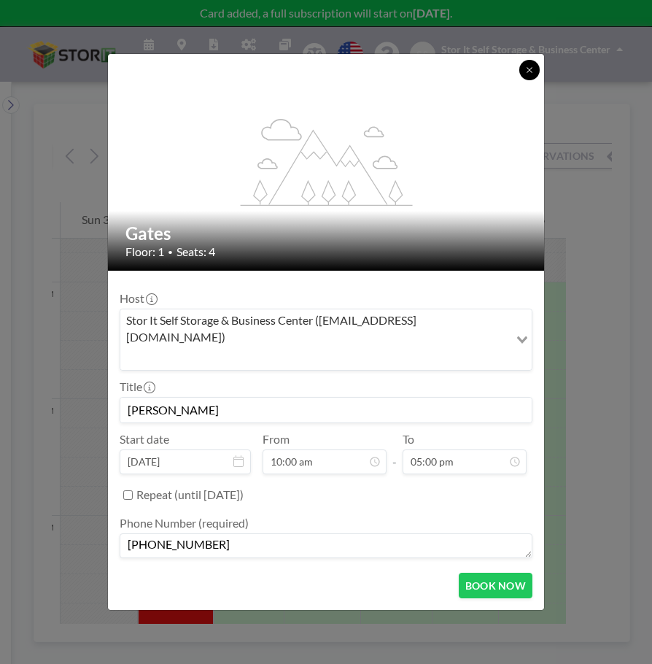
click at [532, 74] on icon at bounding box center [529, 70] width 9 height 9
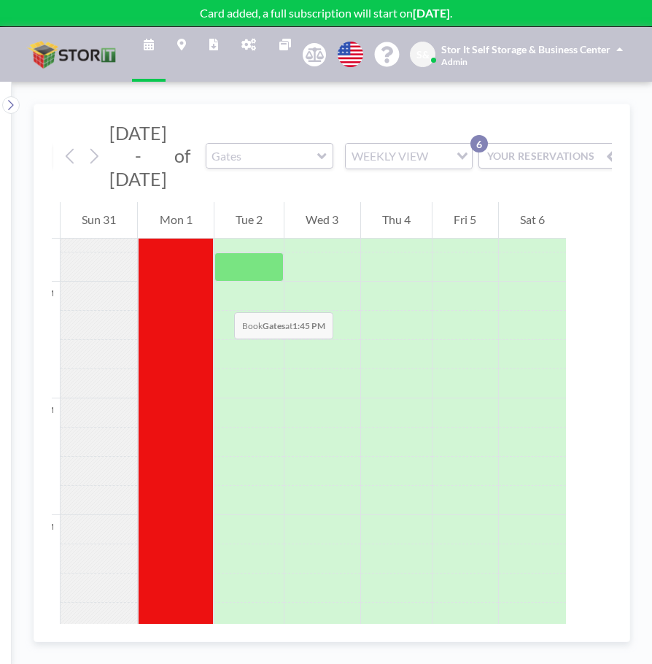
scroll to position [1561, 0]
drag, startPoint x: 584, startPoint y: 1, endPoint x: 76, endPoint y: 121, distance: 521.7
click at [76, 121] on div "TODAY Aug - Sep 2025 of Gates WEEKLY VIEW Loading... YOUR RESERVATIONS 6" at bounding box center [286, 153] width 560 height 98
click at [497, 58] on div "Stor It Self Storage & Business Center Admin" at bounding box center [532, 55] width 182 height 26
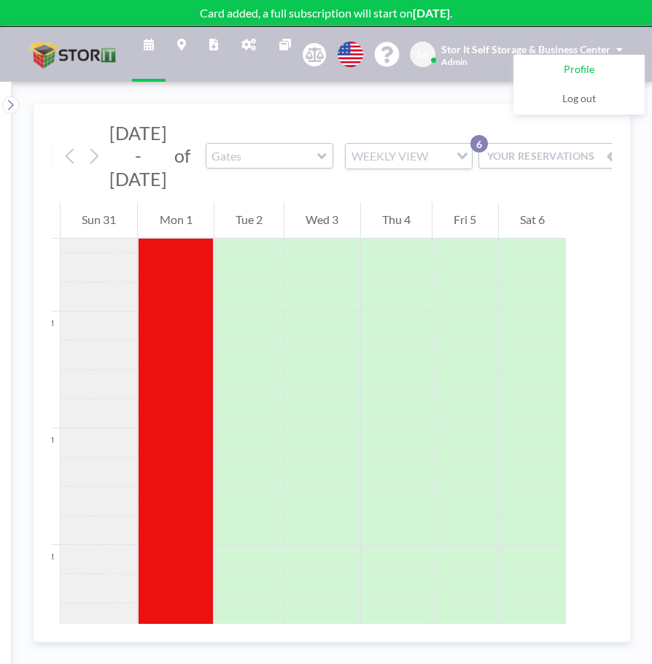
click at [595, 73] on link "Profile" at bounding box center [579, 69] width 130 height 29
